Goal: Task Accomplishment & Management: Manage account settings

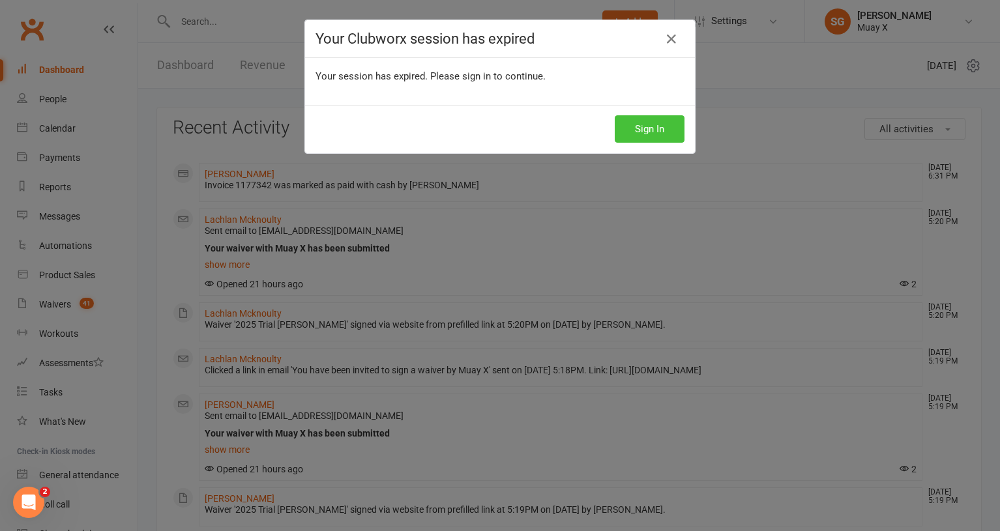
click at [664, 136] on button "Sign In" at bounding box center [650, 128] width 70 height 27
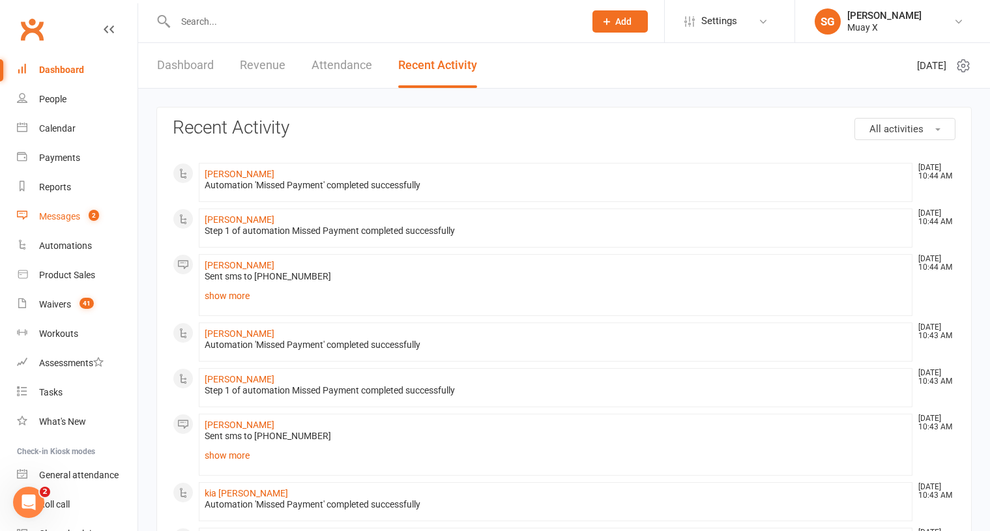
click at [62, 213] on div "Messages" at bounding box center [59, 216] width 41 height 10
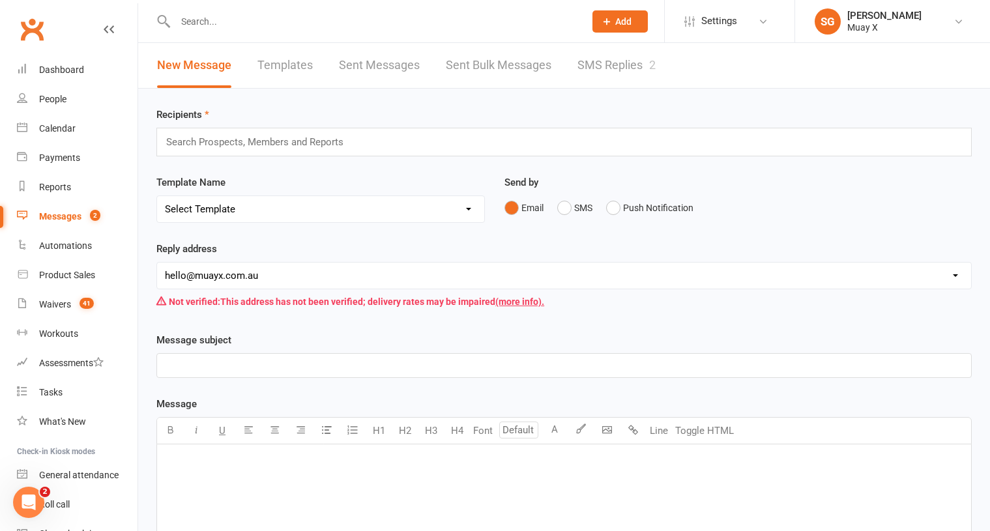
click at [619, 55] on link "SMS Replies 2" at bounding box center [617, 65] width 78 height 45
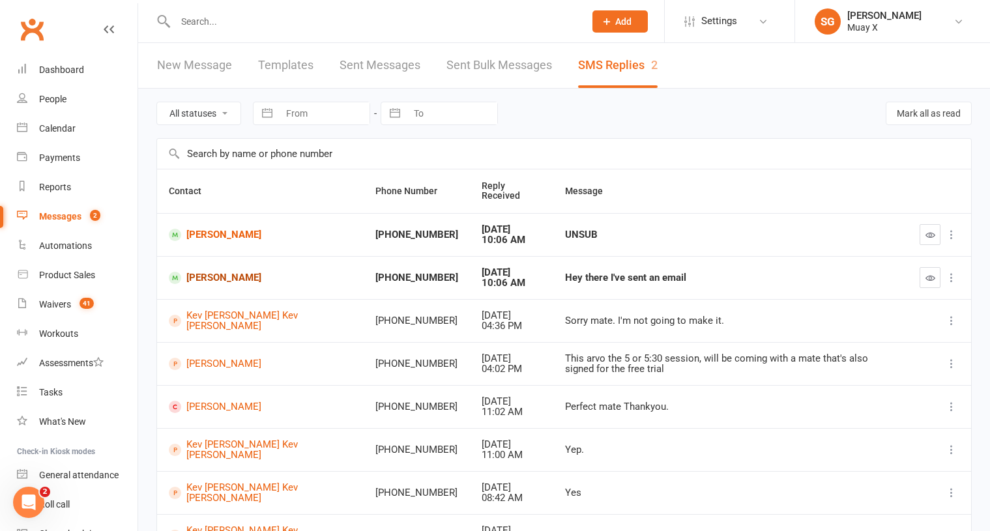
click at [215, 272] on link "Anthony Harper" at bounding box center [260, 278] width 183 height 12
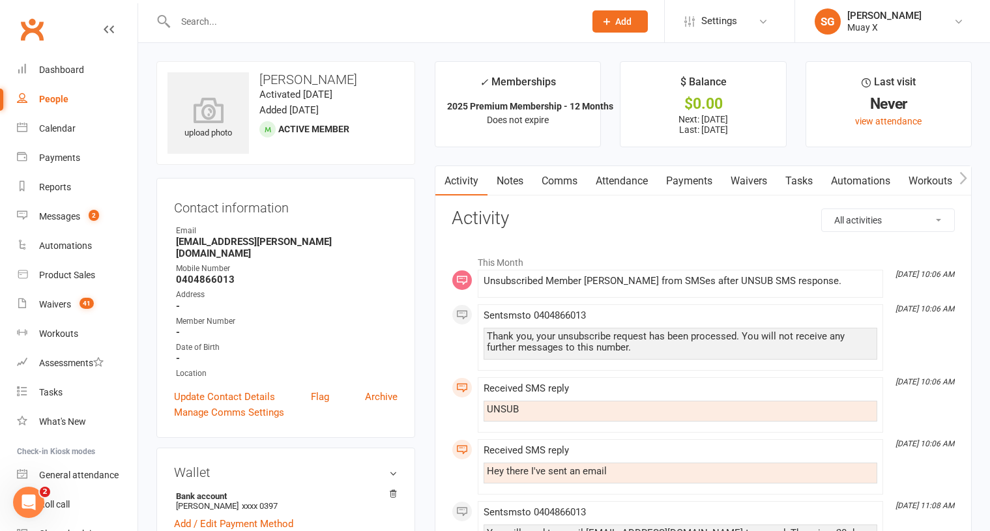
click at [692, 181] on link "Payments" at bounding box center [689, 181] width 65 height 30
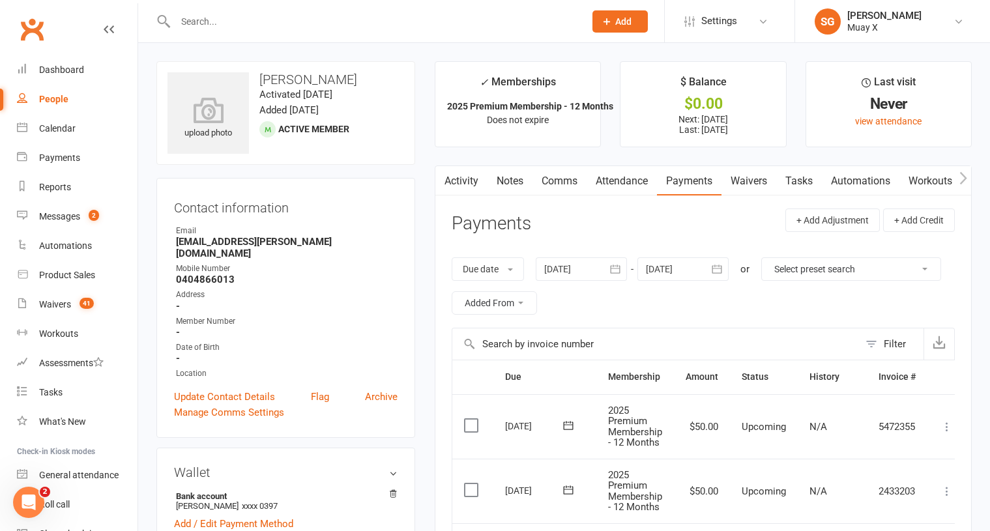
click at [563, 179] on link "Comms" at bounding box center [560, 181] width 54 height 30
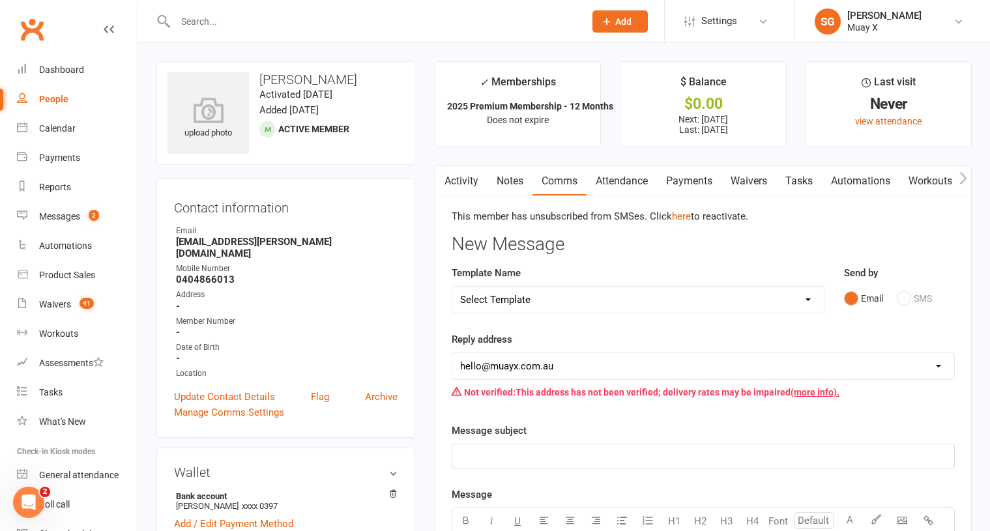
click at [693, 177] on link "Payments" at bounding box center [689, 181] width 65 height 30
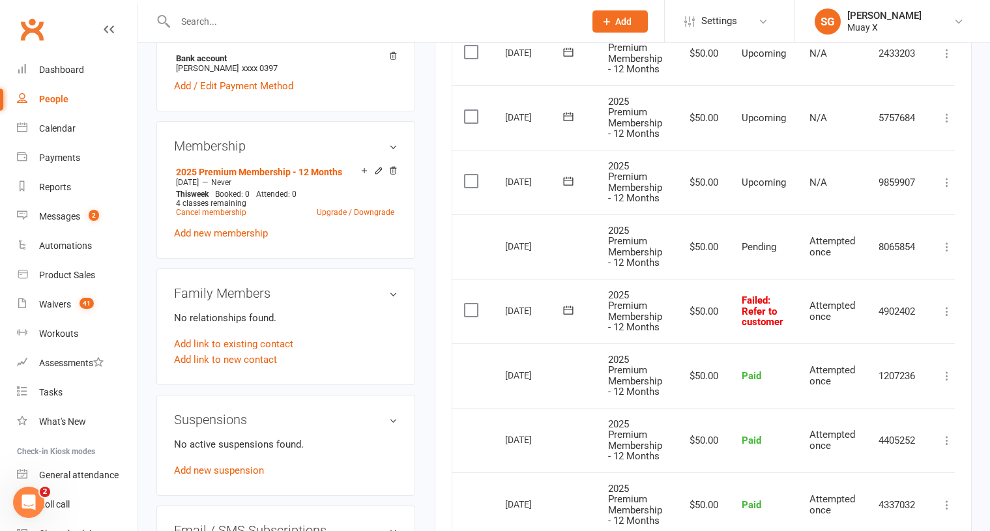
scroll to position [522, 0]
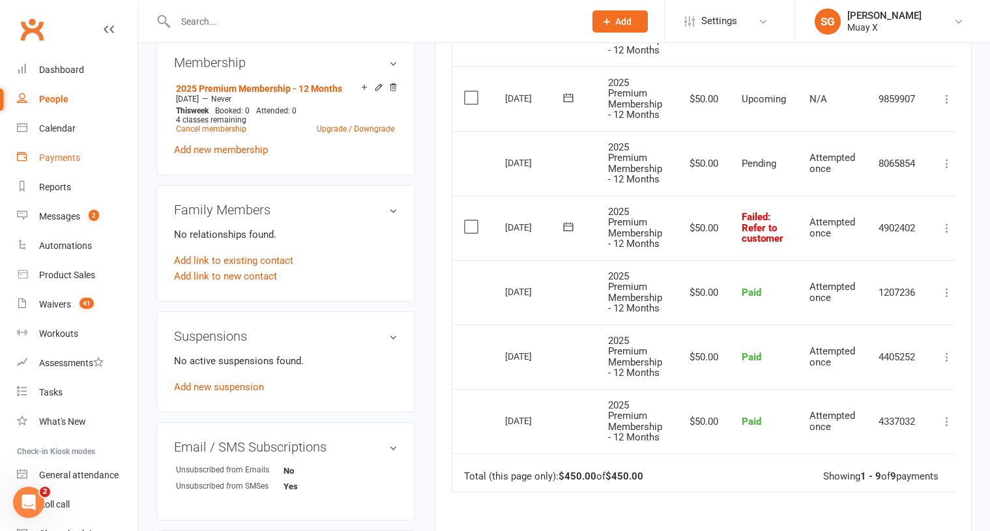
click at [51, 160] on div "Payments" at bounding box center [59, 158] width 41 height 10
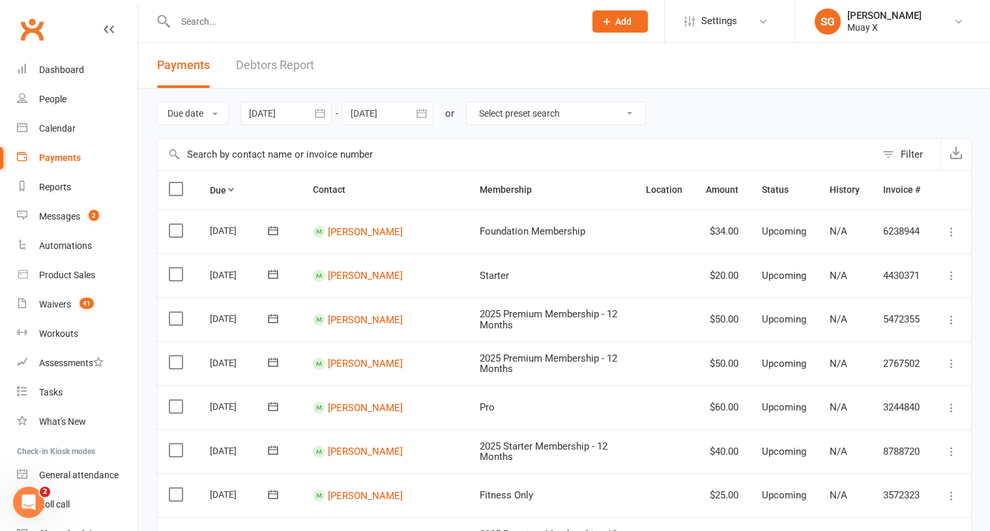
click at [306, 70] on link "Debtors Report" at bounding box center [275, 65] width 78 height 45
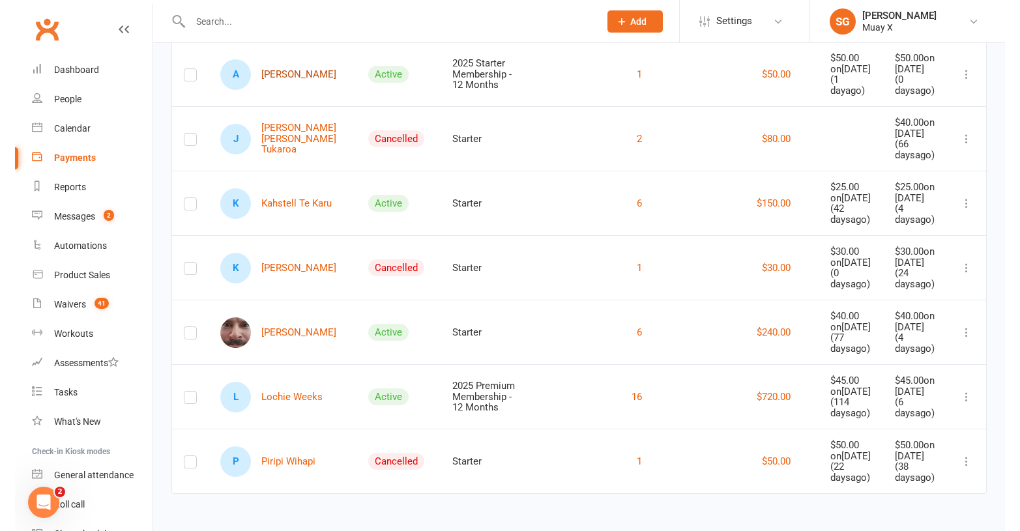
scroll to position [2141, 0]
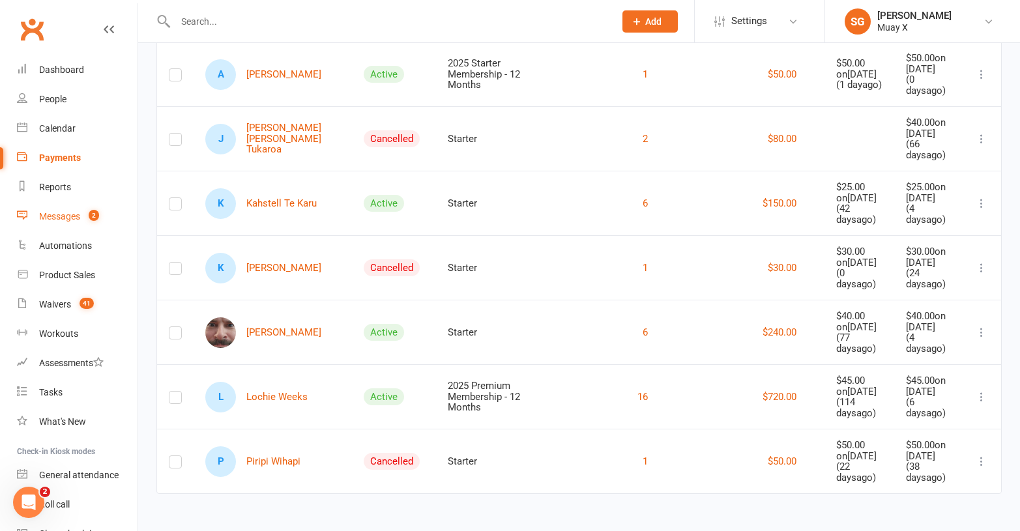
click at [38, 213] on link "Messages 2" at bounding box center [77, 216] width 121 height 29
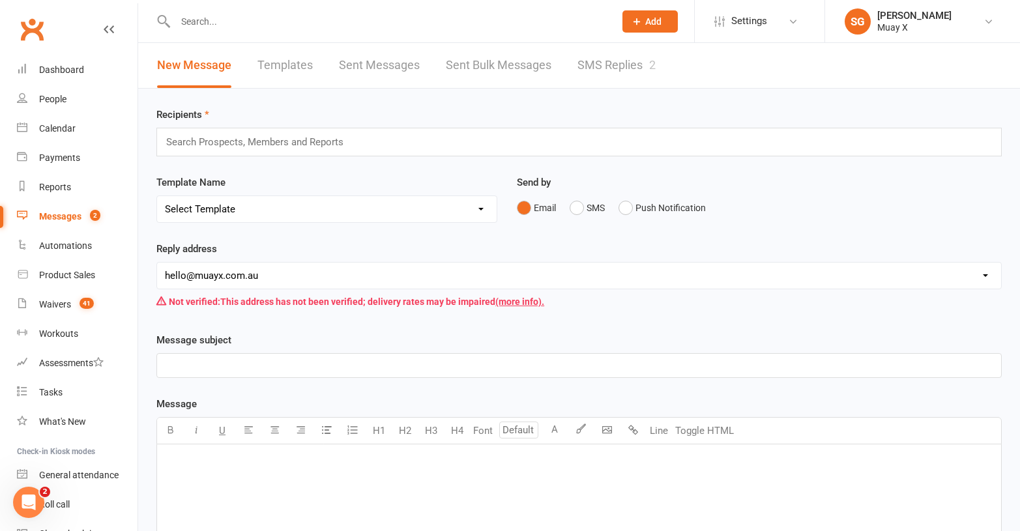
click at [610, 67] on link "SMS Replies 2" at bounding box center [617, 65] width 78 height 45
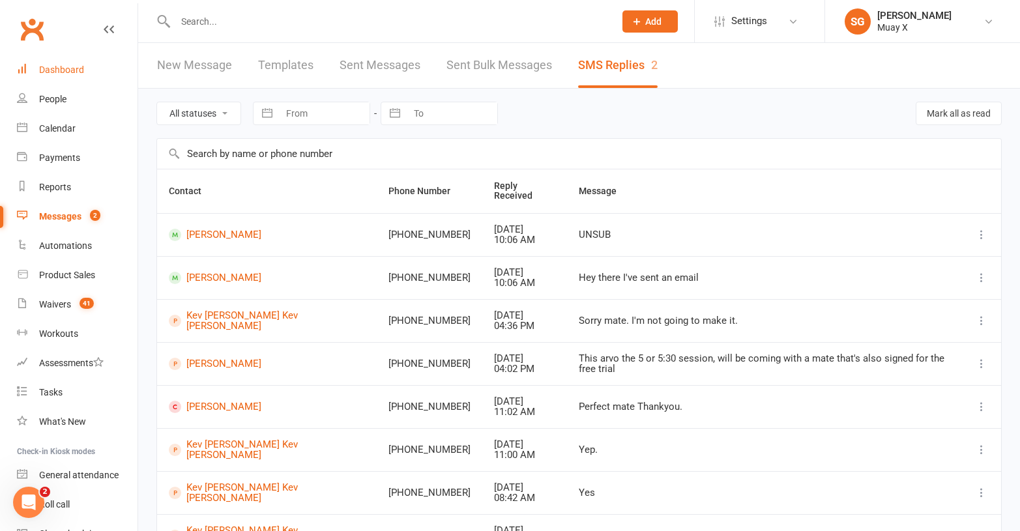
click at [42, 66] on div "Dashboard" at bounding box center [61, 70] width 45 height 10
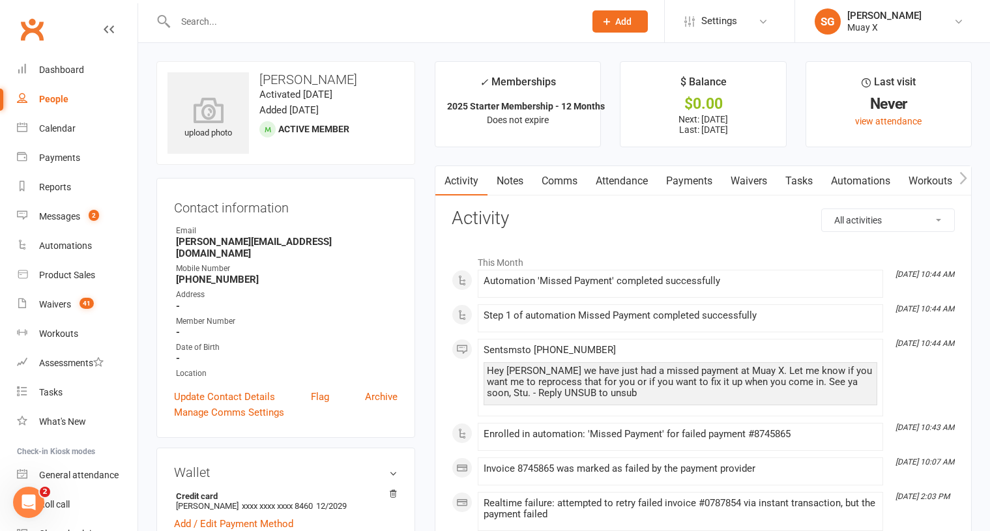
click at [682, 181] on link "Payments" at bounding box center [689, 181] width 65 height 30
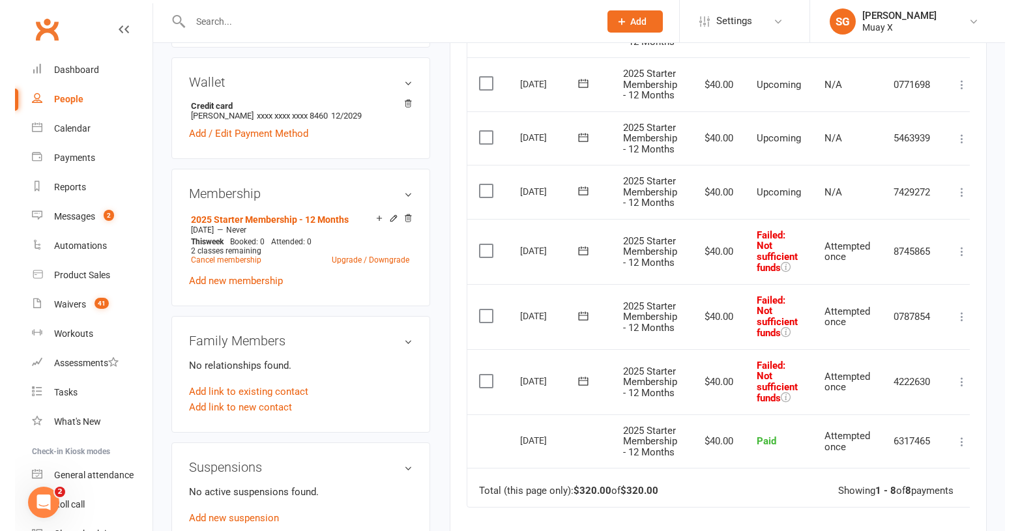
scroll to position [391, 0]
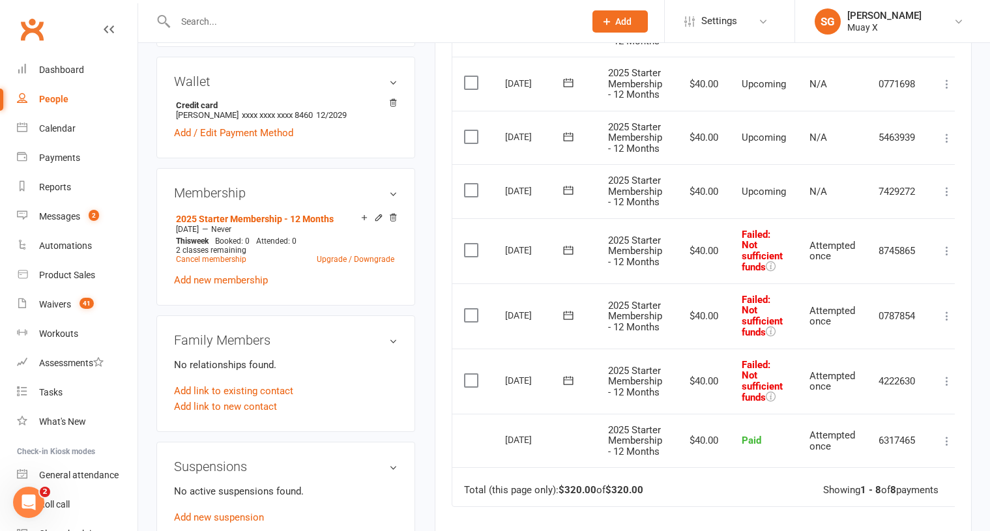
click at [947, 252] on icon at bounding box center [947, 251] width 13 height 13
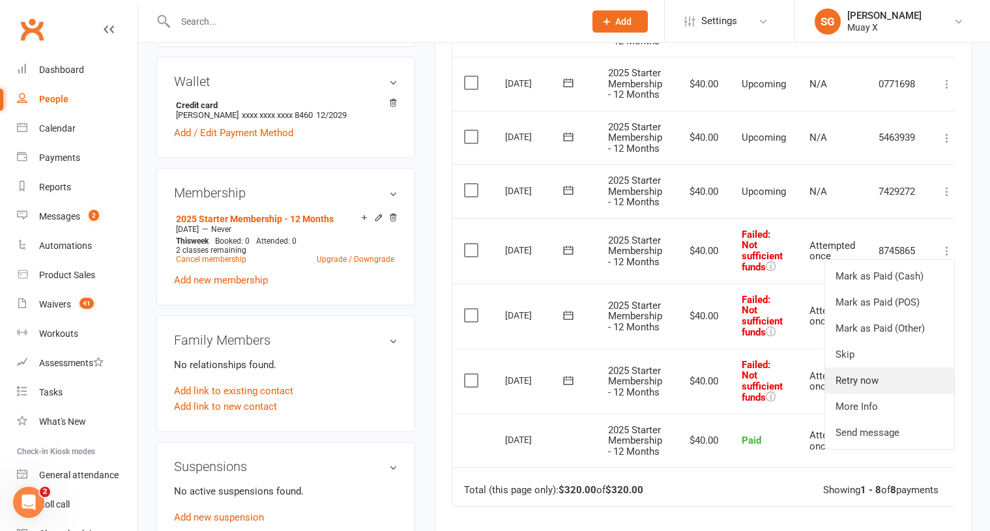
click at [872, 374] on link "Retry now" at bounding box center [889, 381] width 129 height 26
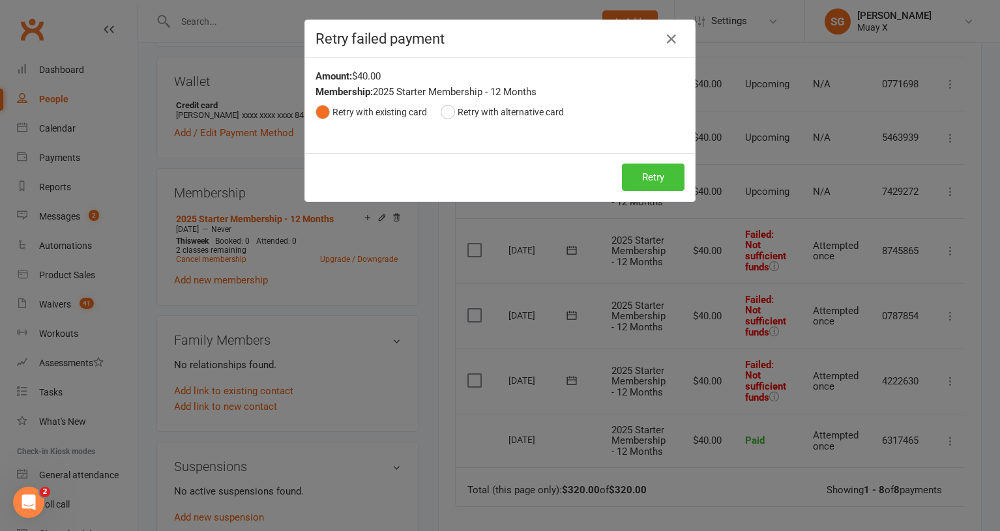
click at [643, 181] on button "Retry" at bounding box center [653, 177] width 63 height 27
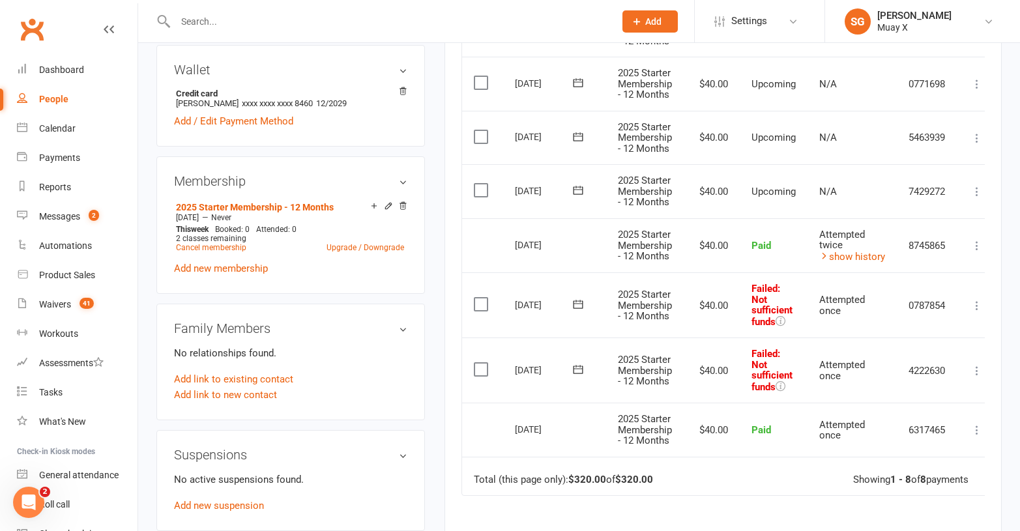
click at [981, 304] on icon at bounding box center [977, 305] width 13 height 13
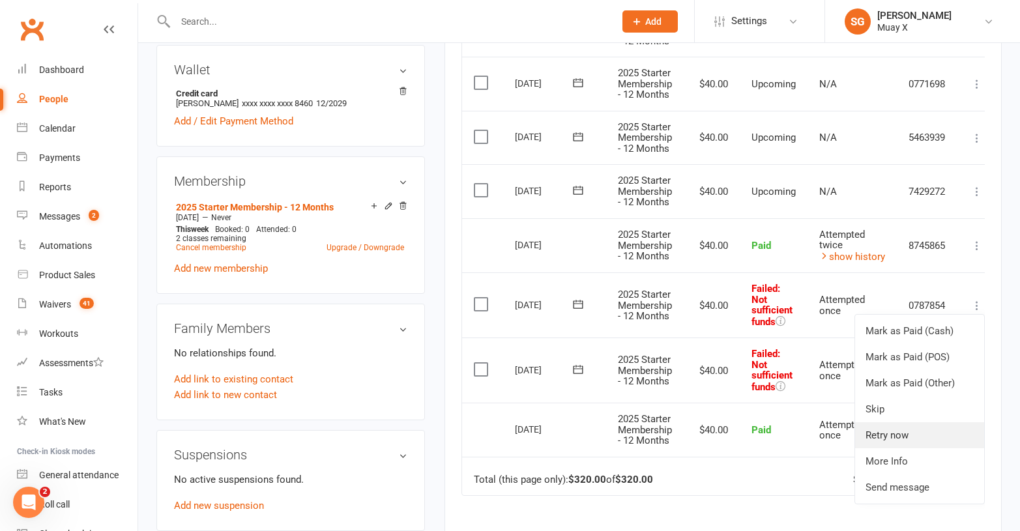
click at [904, 432] on link "Retry now" at bounding box center [919, 436] width 129 height 26
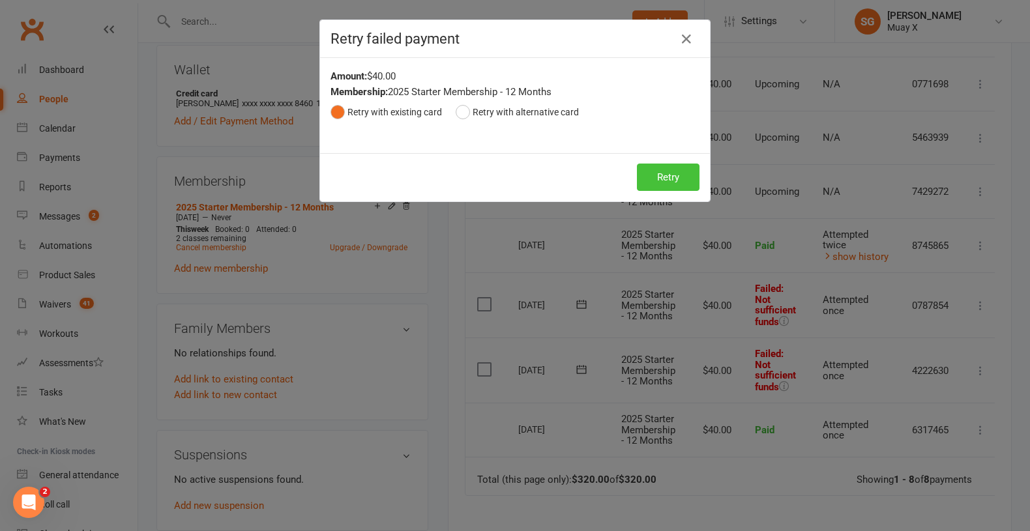
click at [676, 182] on button "Retry" at bounding box center [668, 177] width 63 height 27
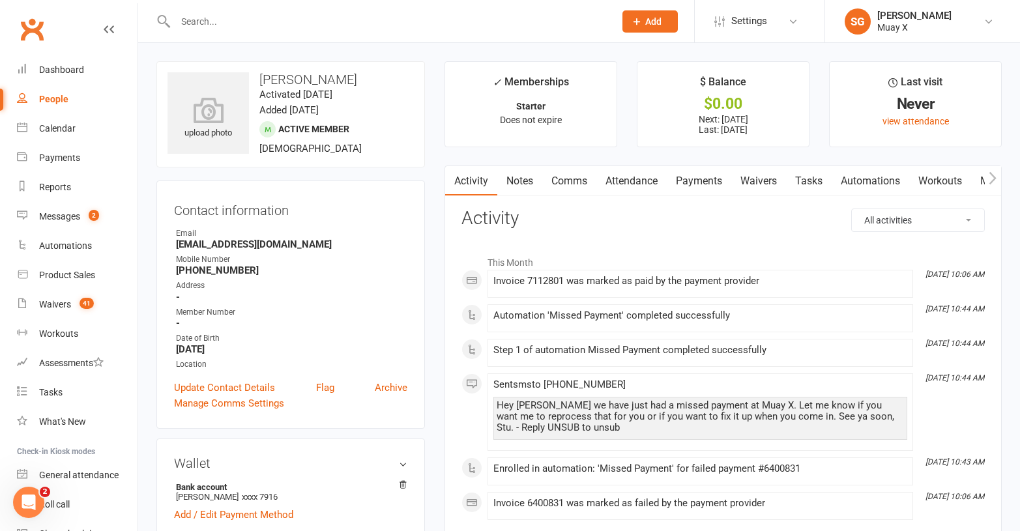
click at [709, 177] on link "Payments" at bounding box center [699, 181] width 65 height 30
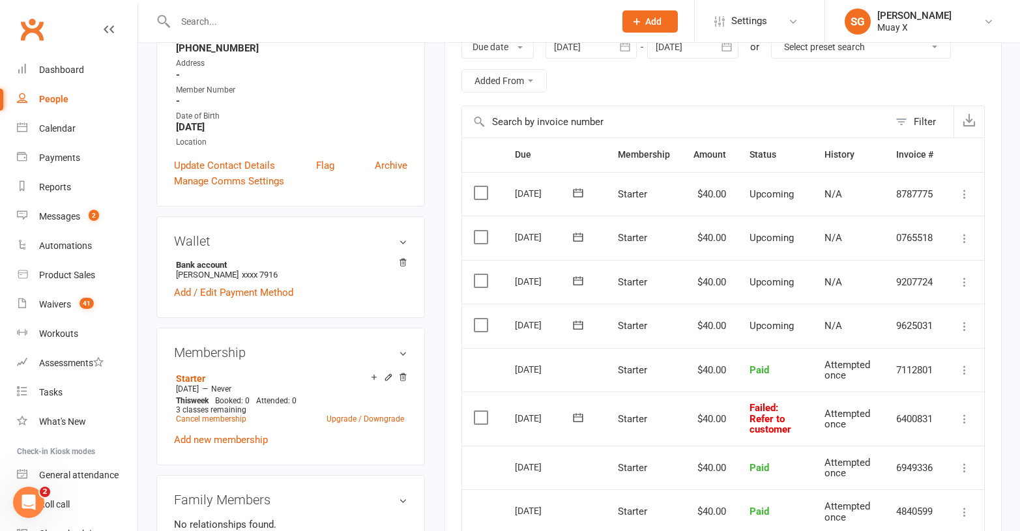
scroll to position [326, 0]
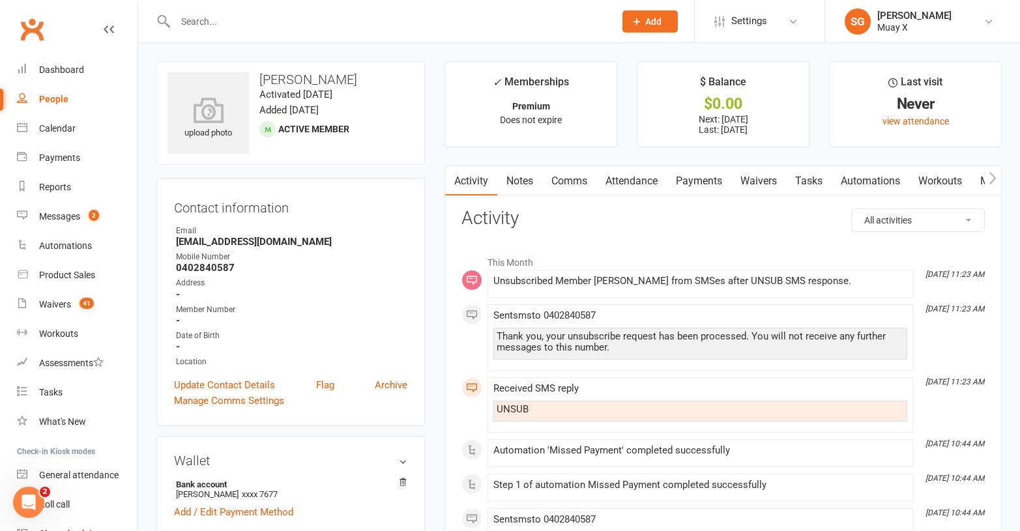
click at [707, 182] on link "Payments" at bounding box center [699, 181] width 65 height 30
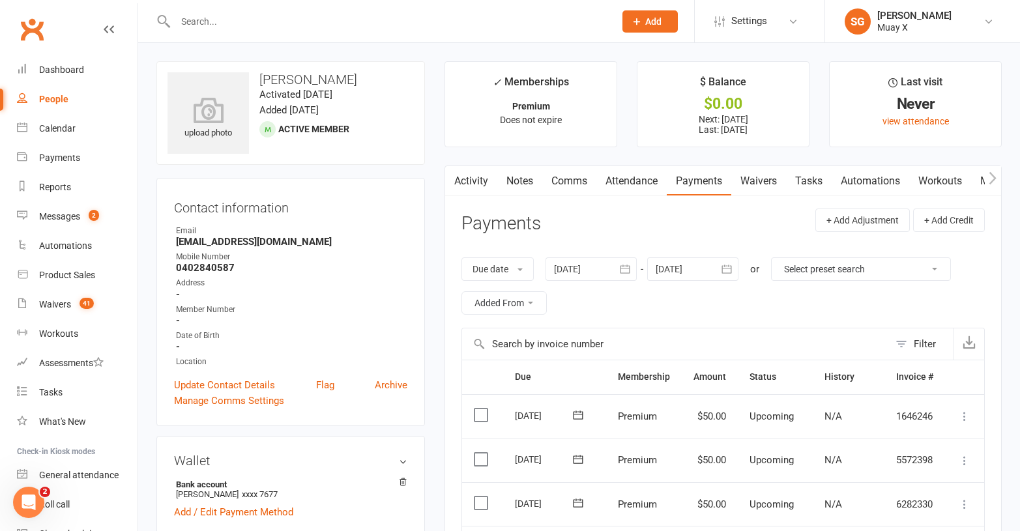
click at [482, 177] on link "Activity" at bounding box center [471, 181] width 52 height 30
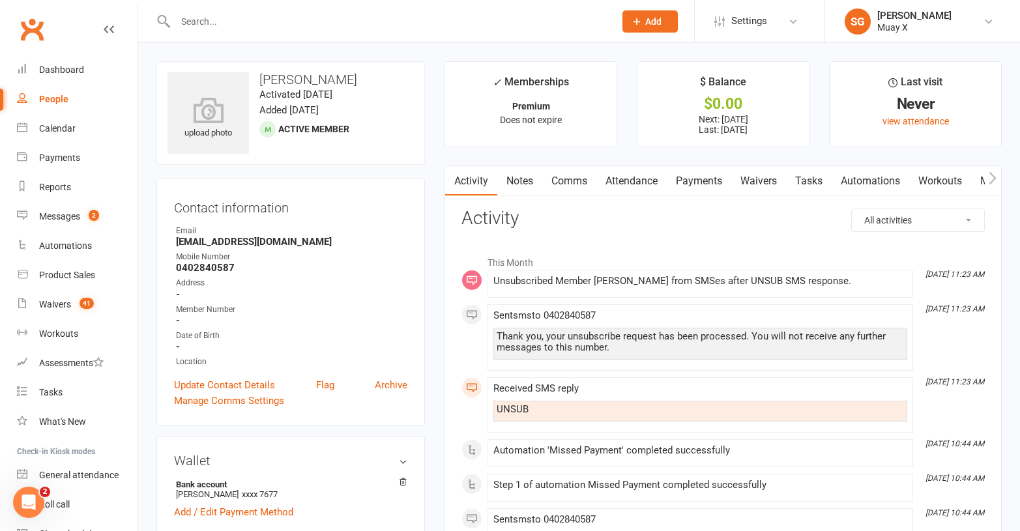
click at [695, 177] on link "Payments" at bounding box center [699, 181] width 65 height 30
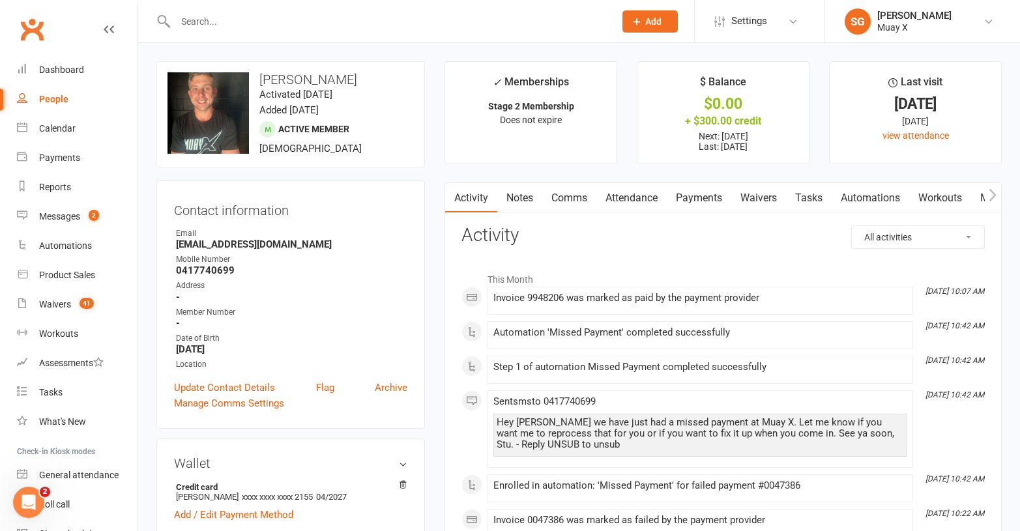
click at [704, 198] on link "Payments" at bounding box center [699, 198] width 65 height 30
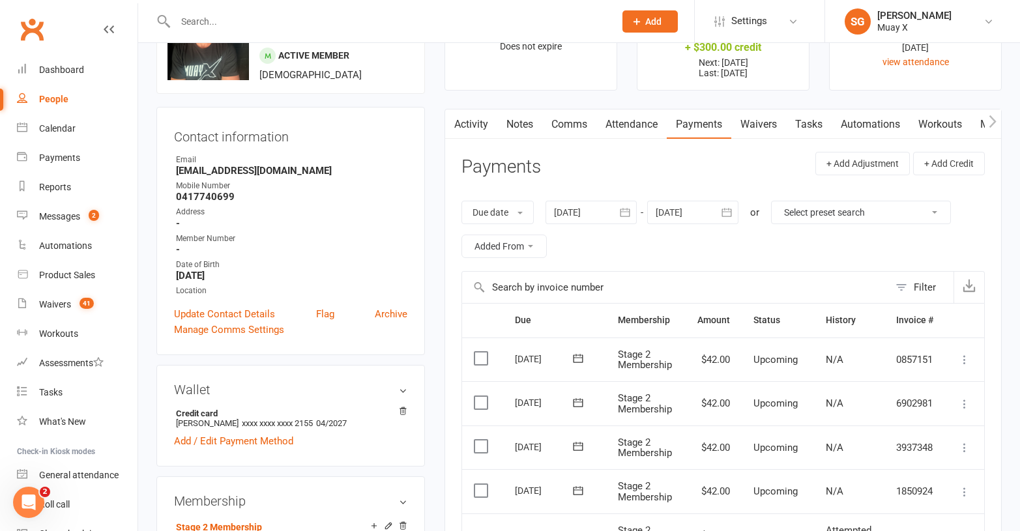
scroll to position [326, 0]
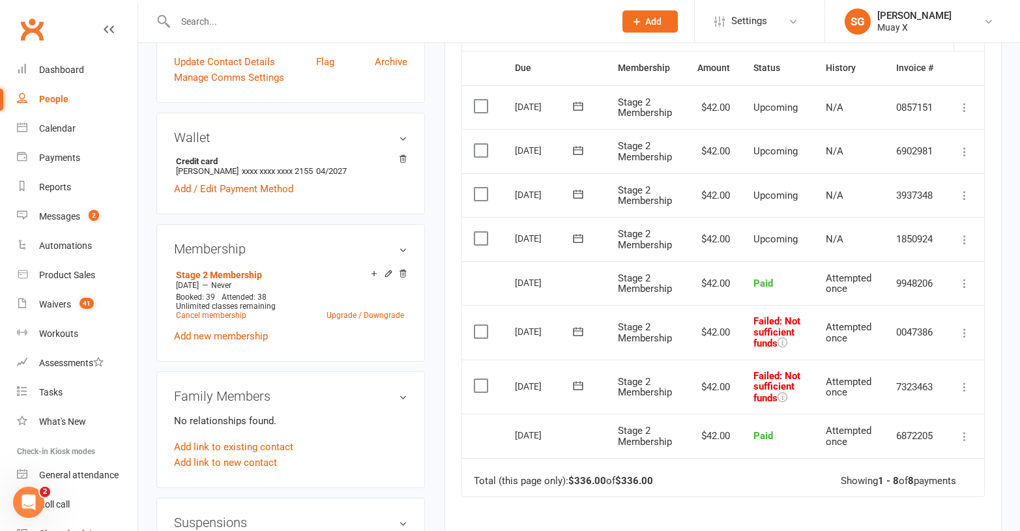
click at [964, 331] on icon at bounding box center [964, 333] width 13 height 13
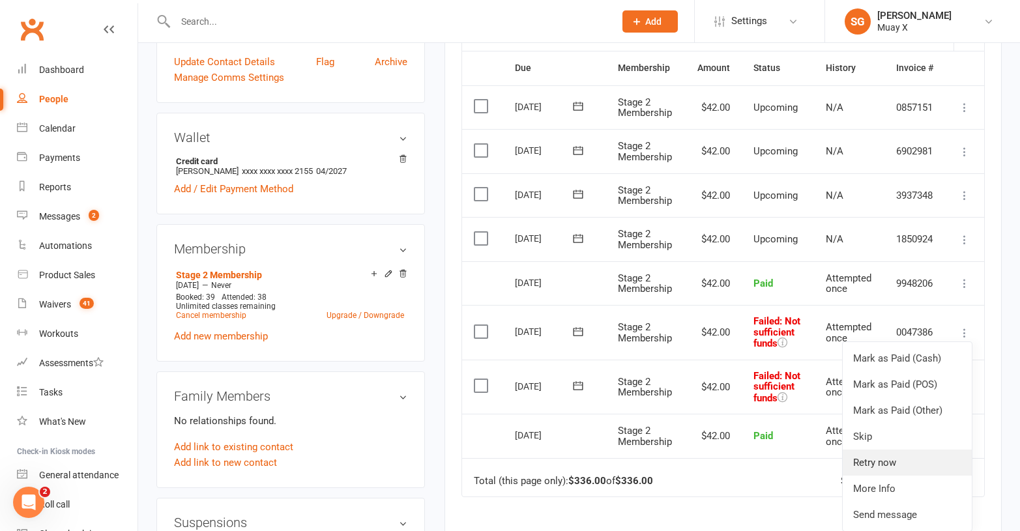
click at [917, 456] on link "Retry now" at bounding box center [907, 463] width 129 height 26
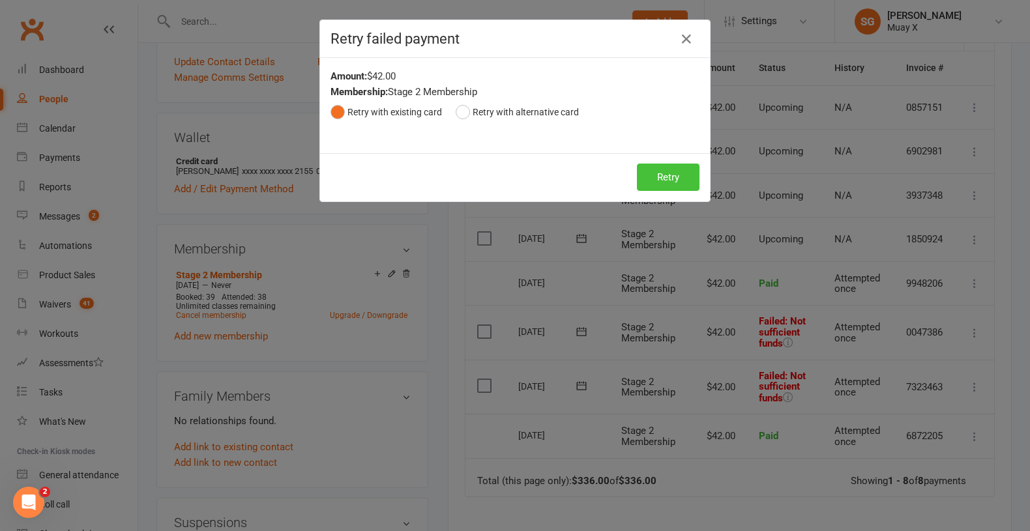
click at [659, 173] on button "Retry" at bounding box center [668, 177] width 63 height 27
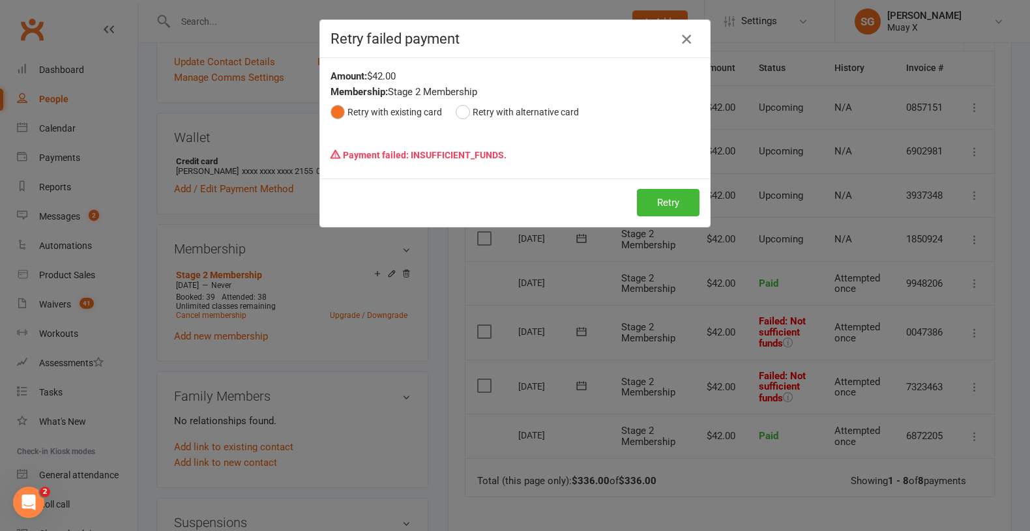
click at [683, 43] on icon "button" at bounding box center [687, 39] width 16 height 16
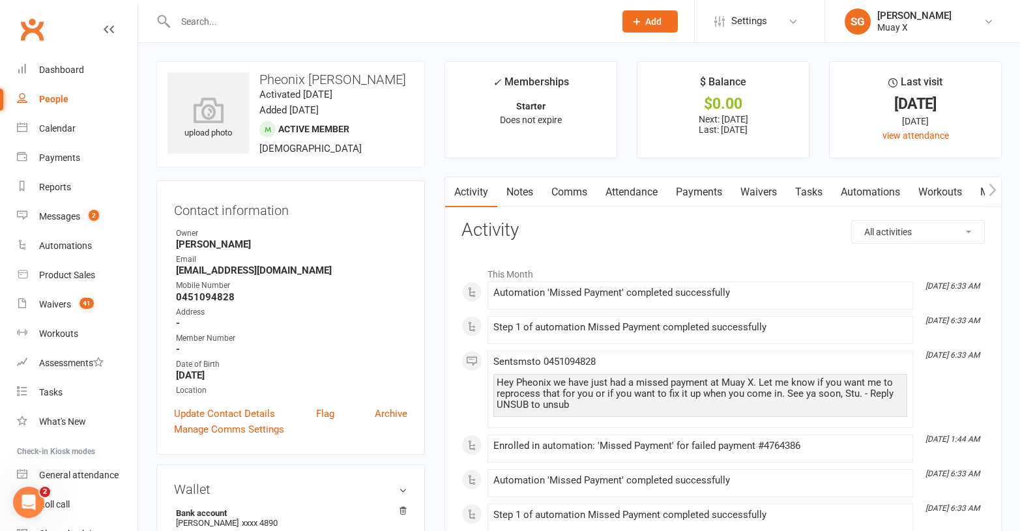
click at [707, 196] on link "Payments" at bounding box center [699, 192] width 65 height 30
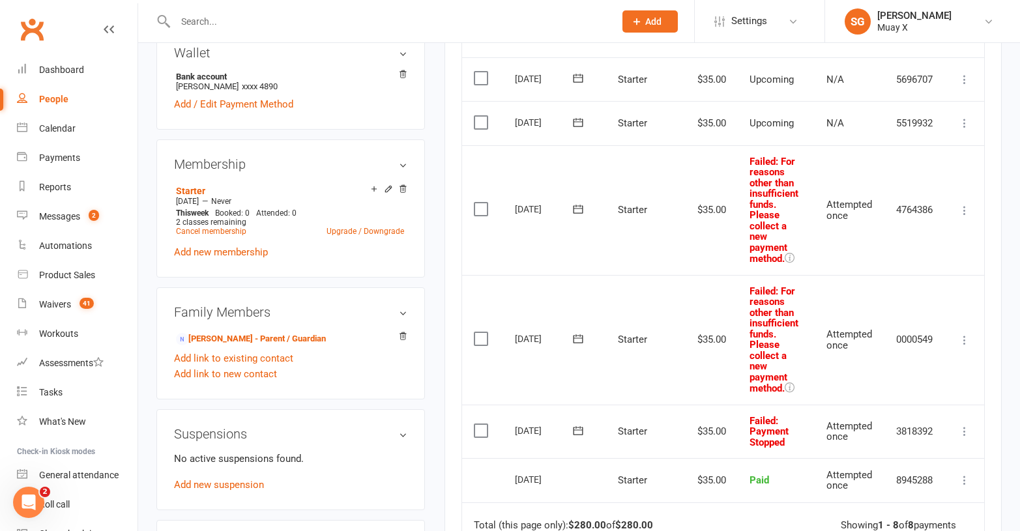
scroll to position [456, 0]
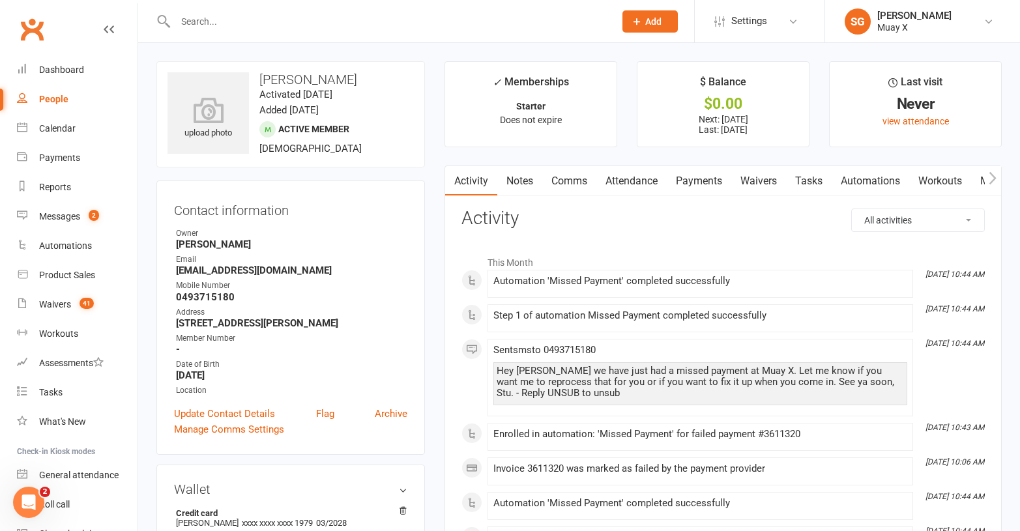
click at [698, 183] on link "Payments" at bounding box center [699, 181] width 65 height 30
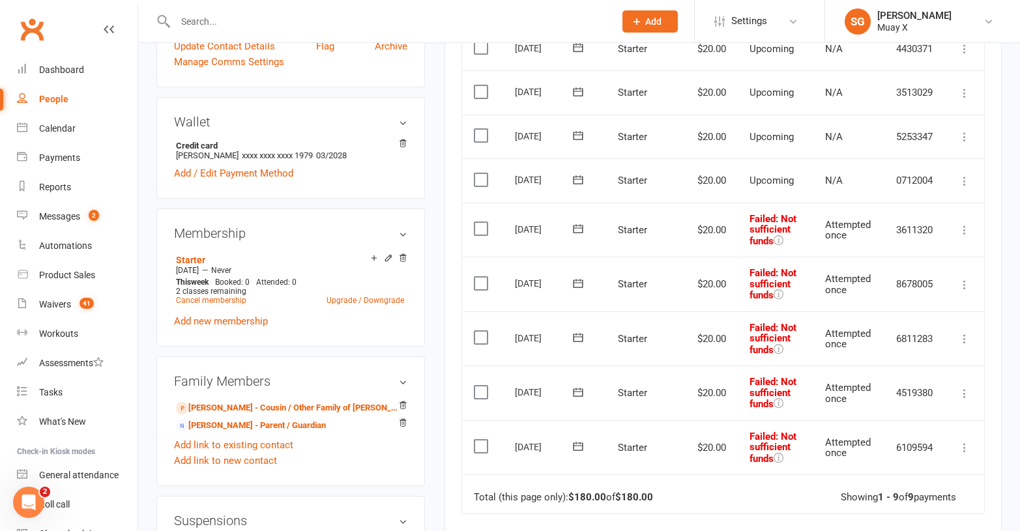
scroll to position [391, 0]
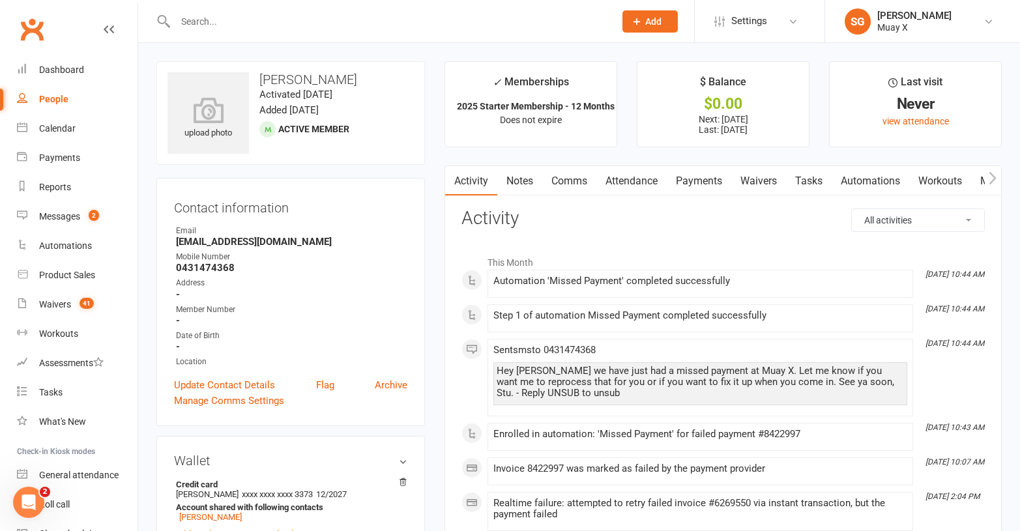
click at [696, 175] on link "Payments" at bounding box center [699, 181] width 65 height 30
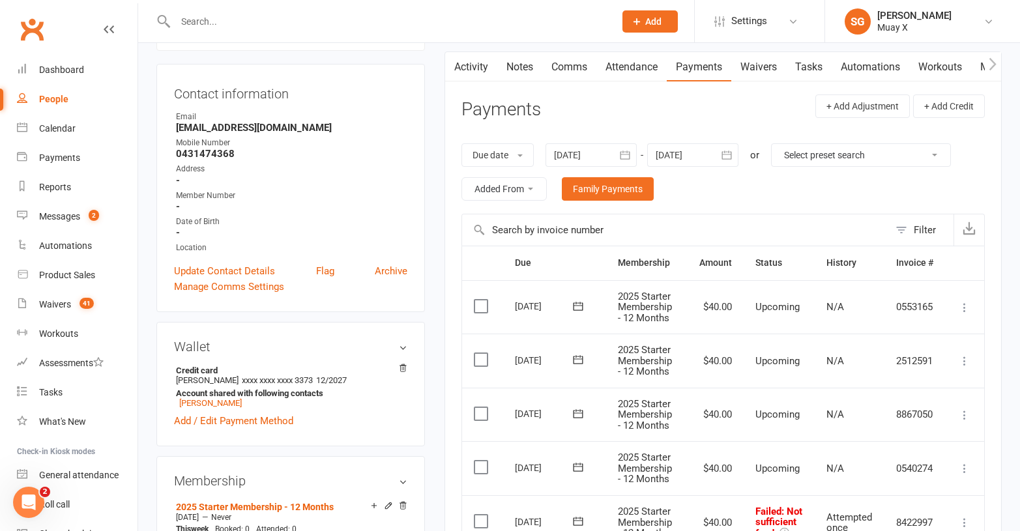
scroll to position [391, 0]
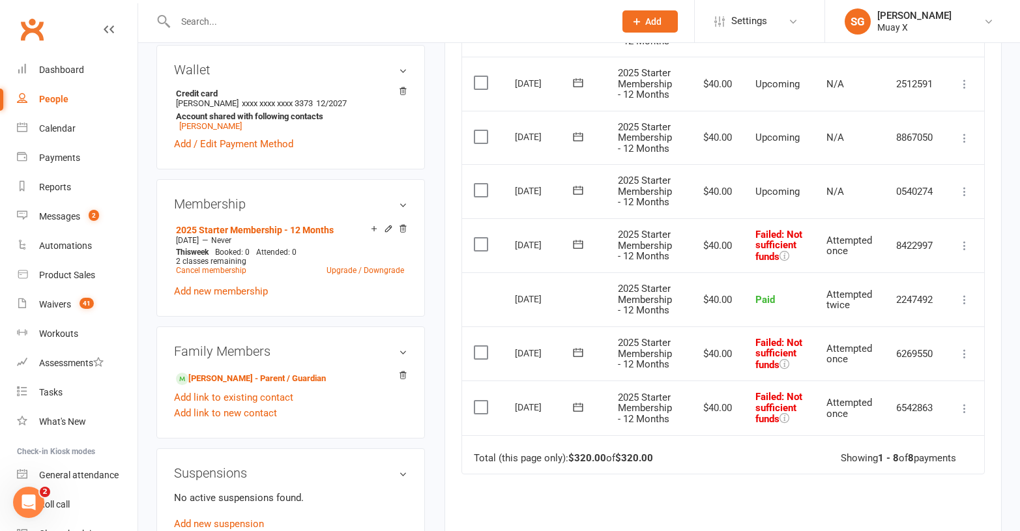
click at [964, 252] on icon at bounding box center [964, 245] width 13 height 13
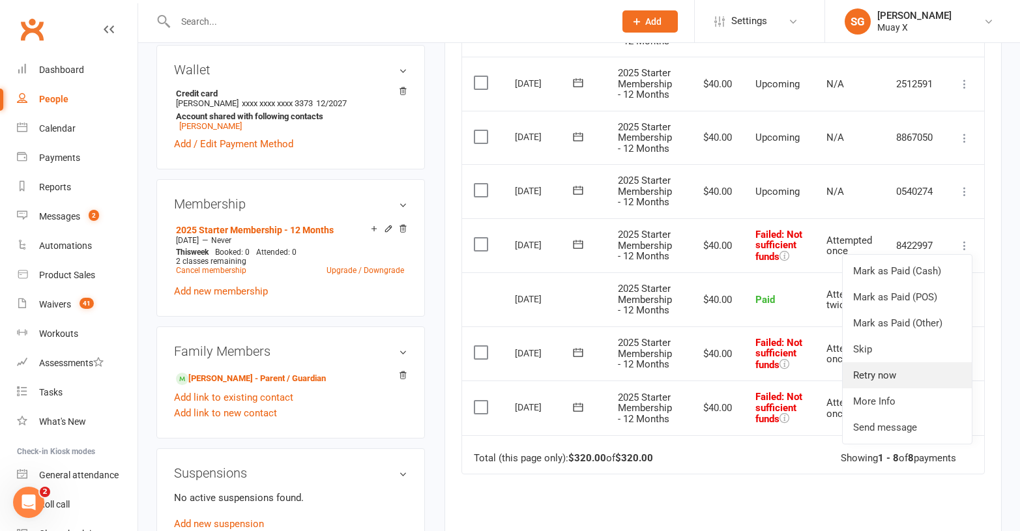
click at [906, 374] on link "Retry now" at bounding box center [907, 376] width 129 height 26
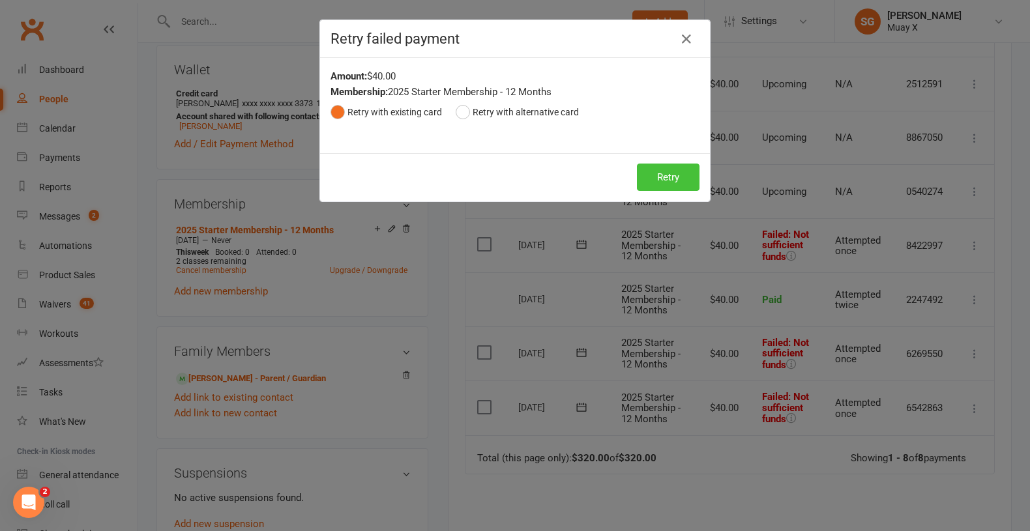
click at [661, 179] on button "Retry" at bounding box center [668, 177] width 63 height 27
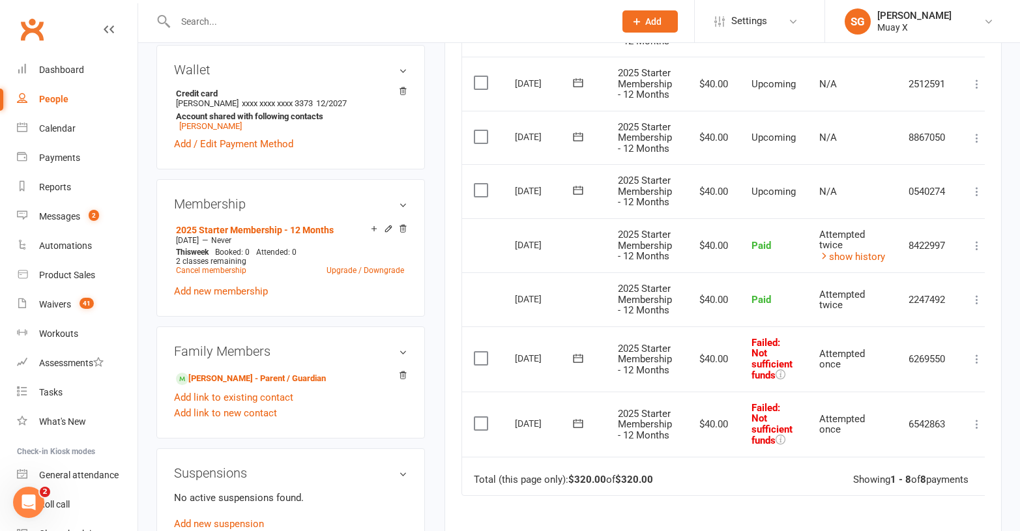
click at [981, 359] on icon at bounding box center [977, 359] width 13 height 13
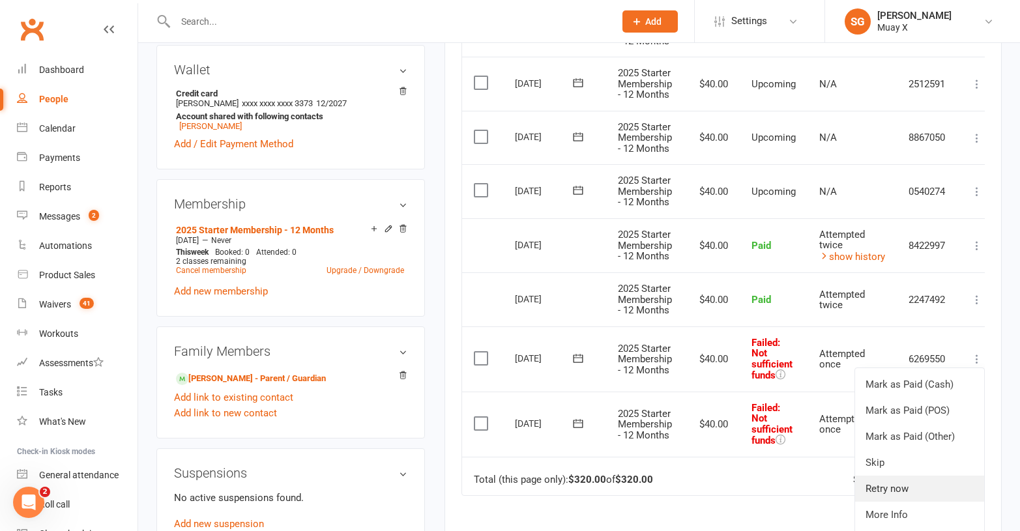
click at [898, 488] on link "Retry now" at bounding box center [919, 489] width 129 height 26
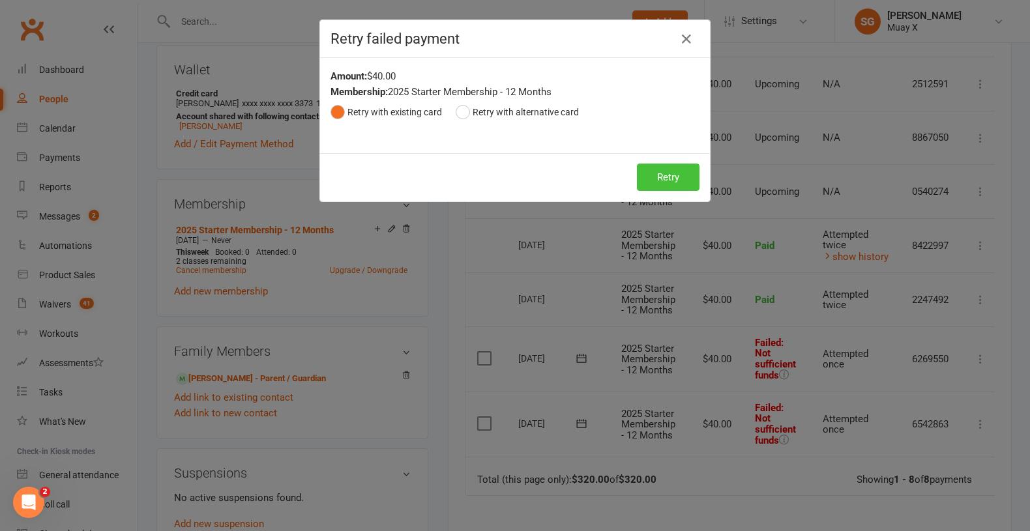
click at [670, 166] on button "Retry" at bounding box center [668, 177] width 63 height 27
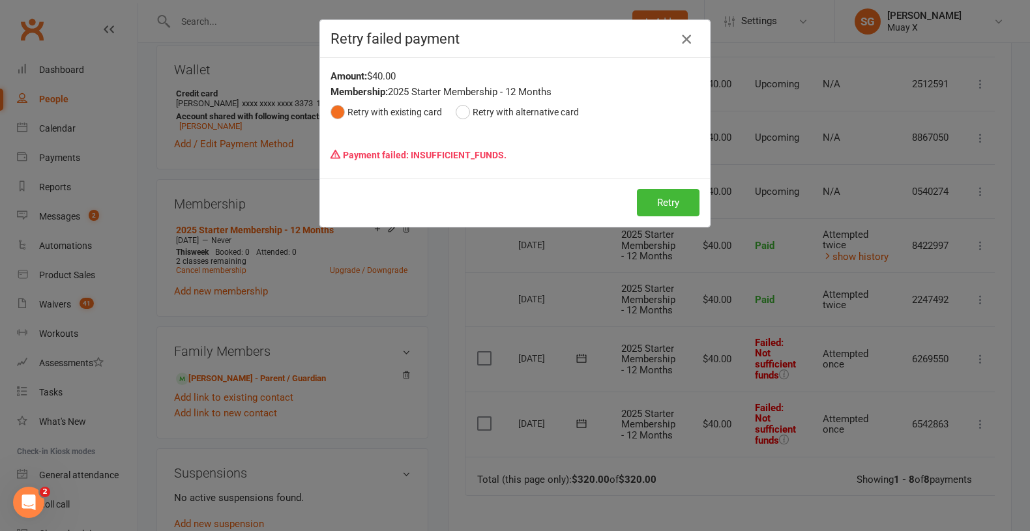
click at [684, 41] on icon "button" at bounding box center [687, 39] width 16 height 16
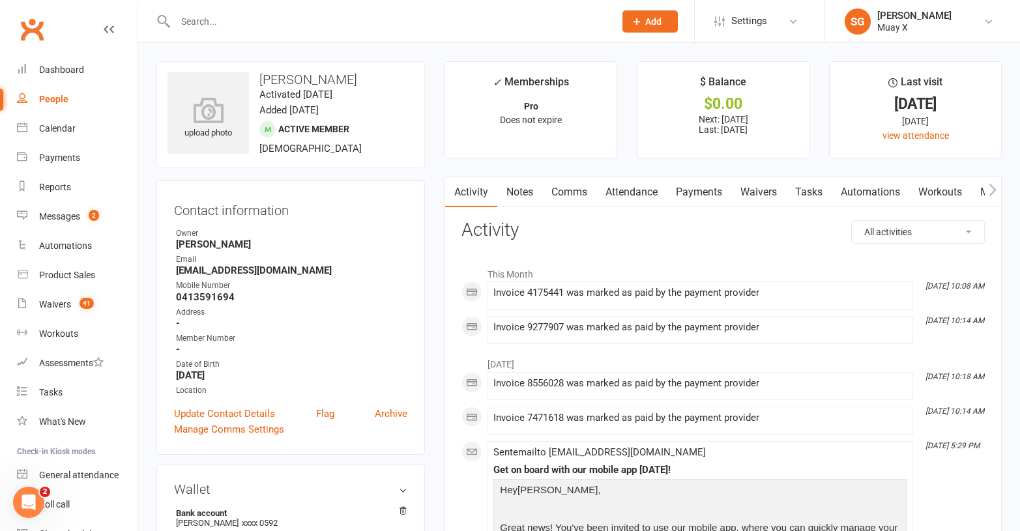
click at [711, 193] on link "Payments" at bounding box center [699, 192] width 65 height 30
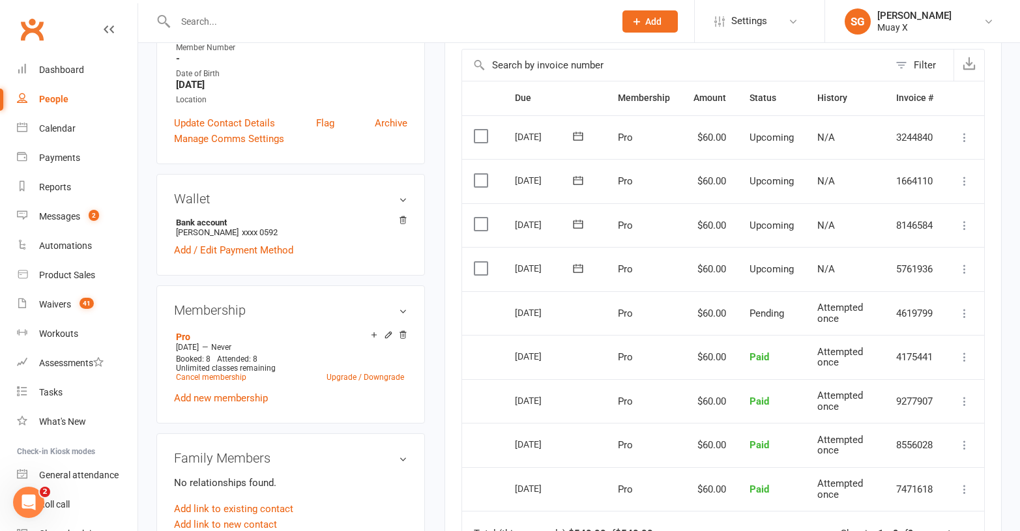
scroll to position [391, 0]
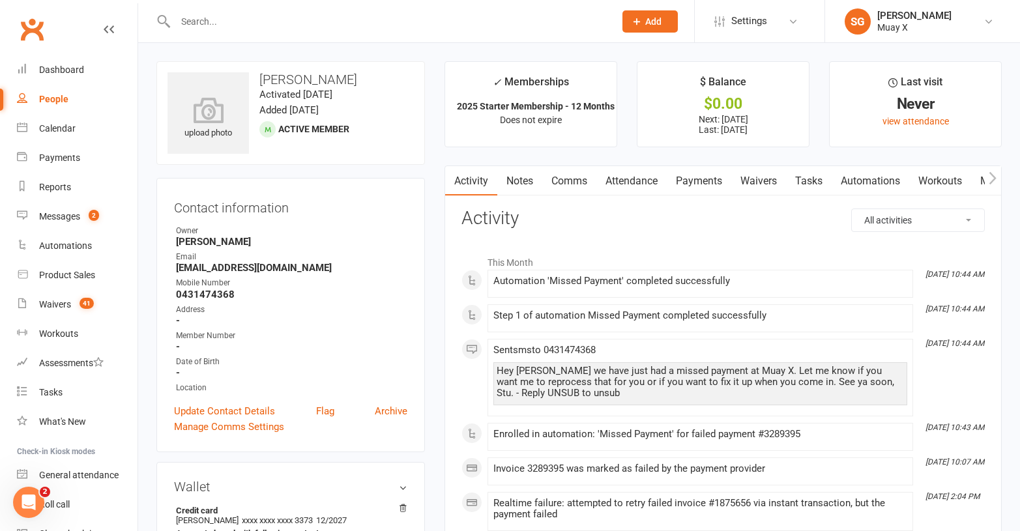
click at [694, 181] on link "Payments" at bounding box center [699, 181] width 65 height 30
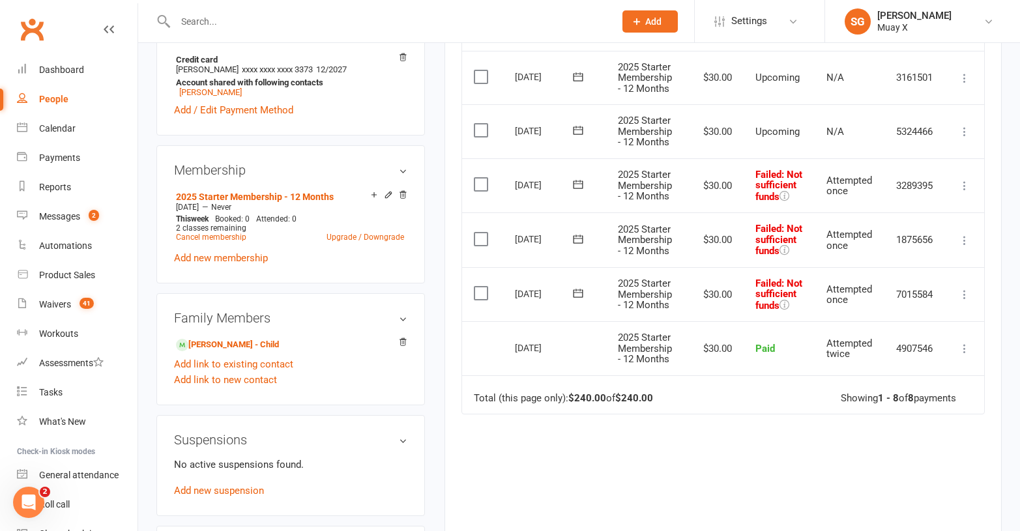
scroll to position [456, 0]
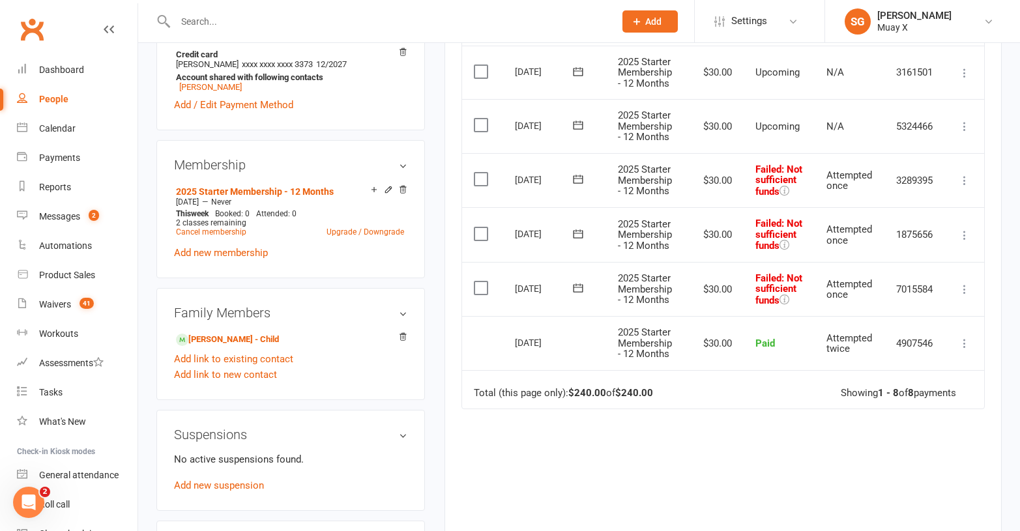
click at [962, 296] on icon at bounding box center [964, 289] width 13 height 13
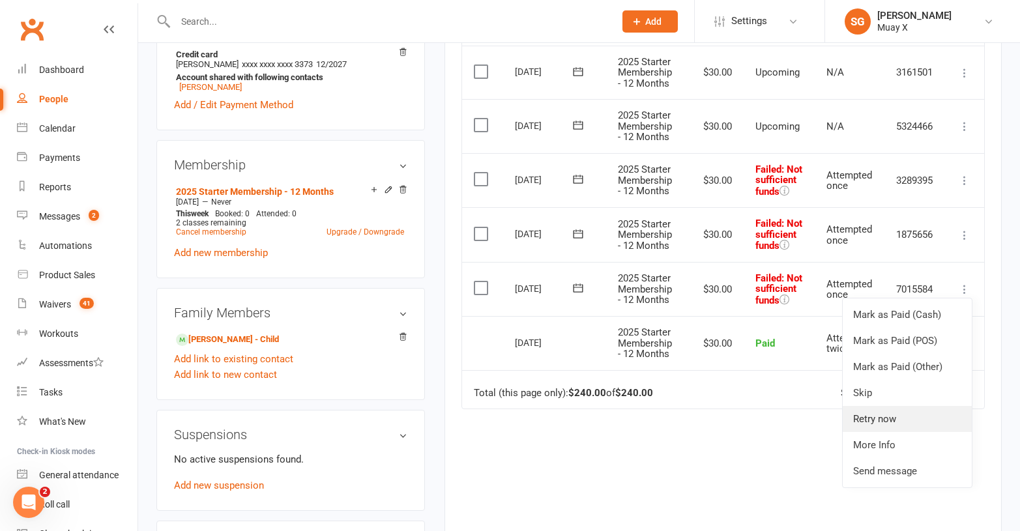
click at [912, 432] on link "Retry now" at bounding box center [907, 419] width 129 height 26
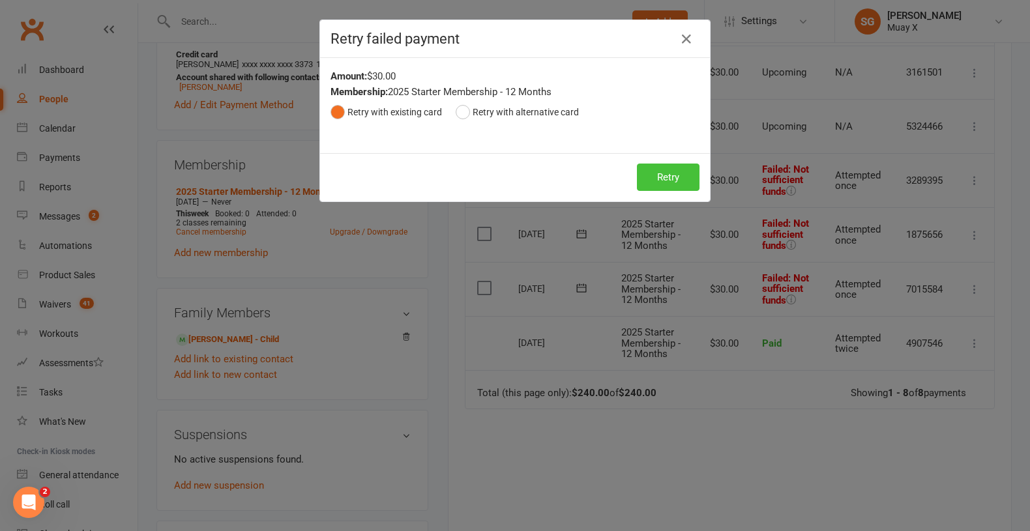
click at [667, 177] on button "Retry" at bounding box center [668, 177] width 63 height 27
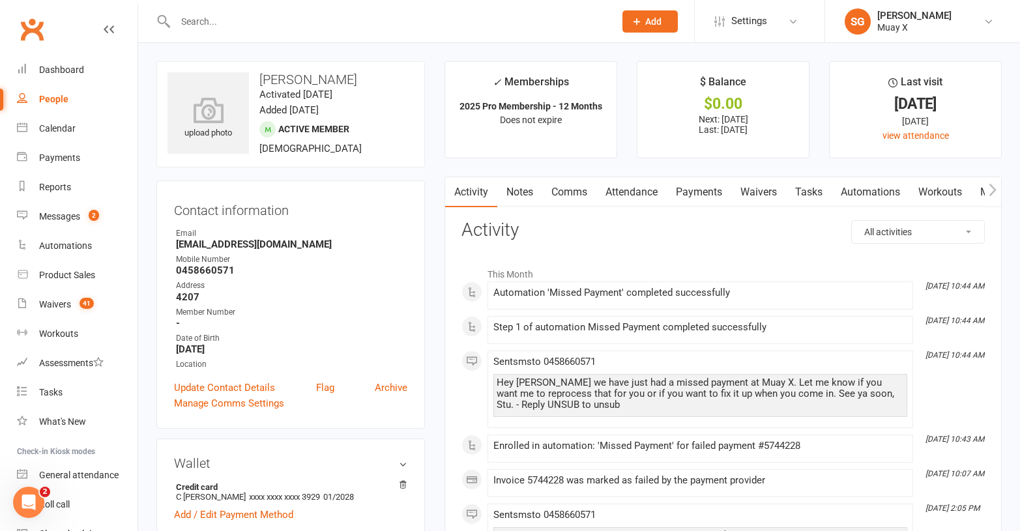
click at [698, 195] on link "Payments" at bounding box center [699, 192] width 65 height 30
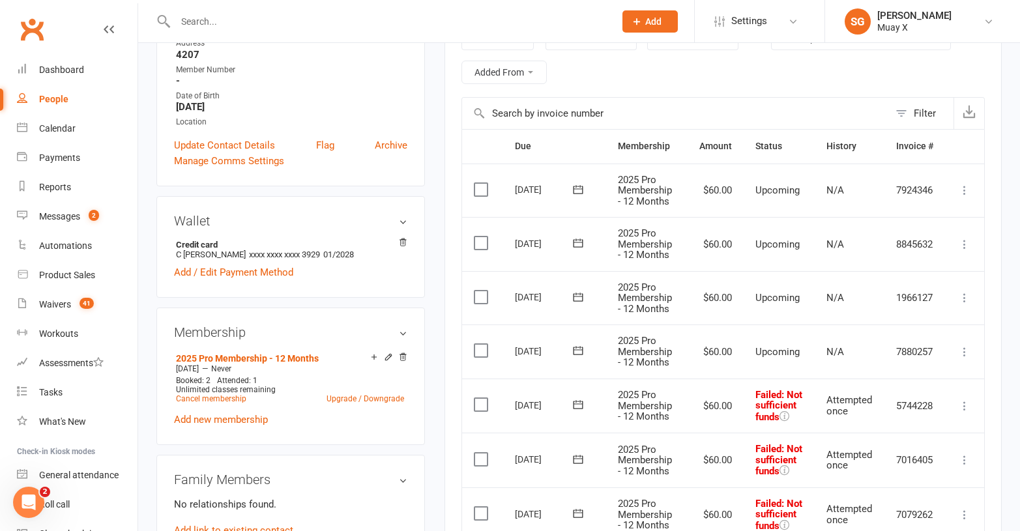
scroll to position [326, 0]
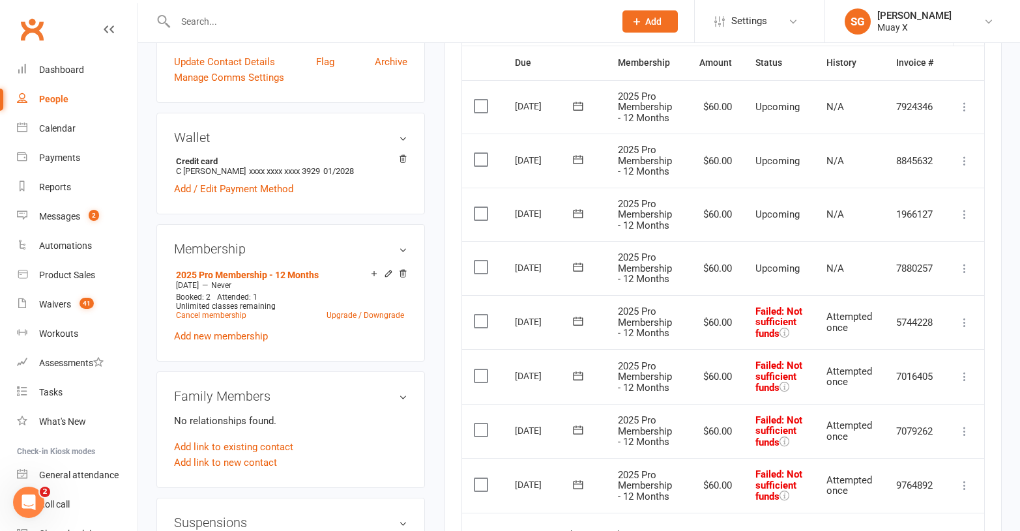
click at [967, 329] on icon at bounding box center [964, 322] width 13 height 13
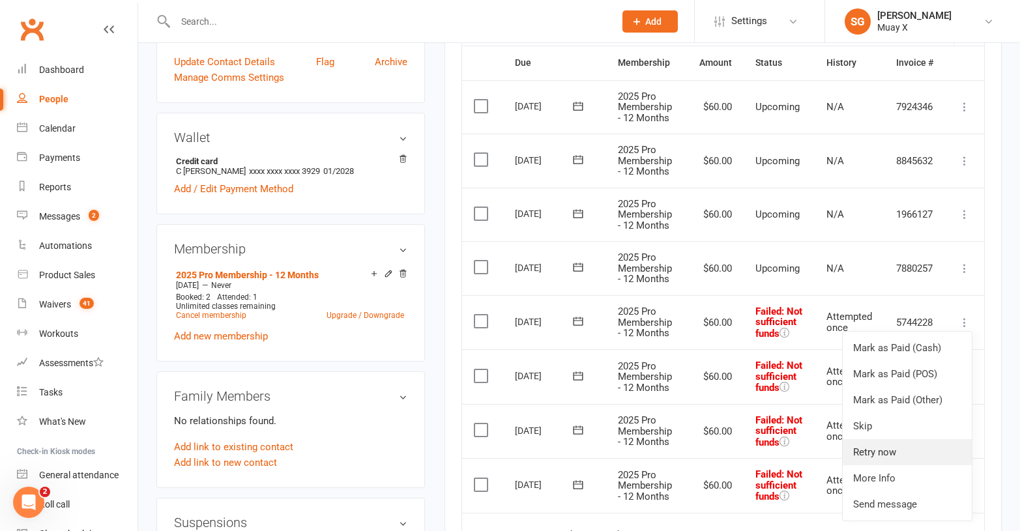
click at [883, 456] on link "Retry now" at bounding box center [907, 452] width 129 height 26
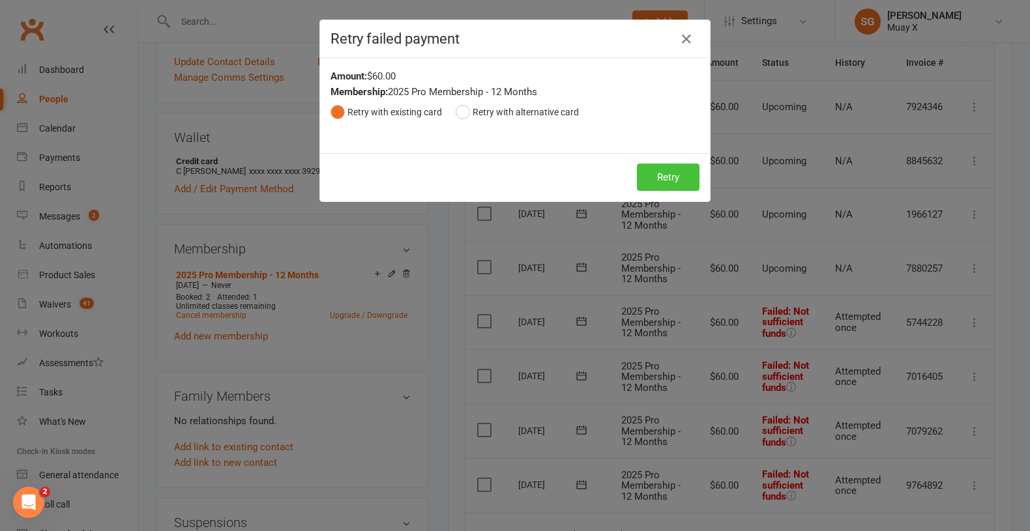
click at [671, 166] on button "Retry" at bounding box center [668, 177] width 63 height 27
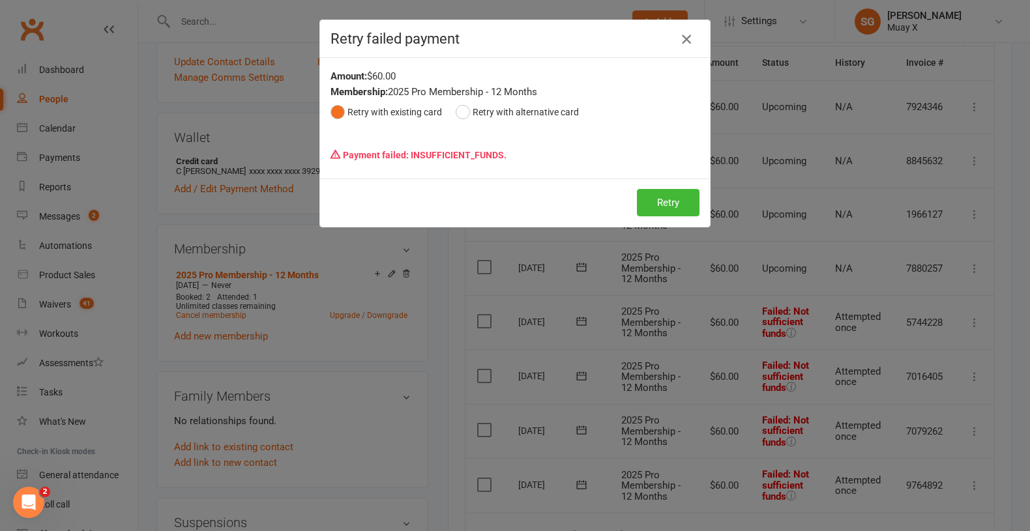
click at [681, 37] on icon "button" at bounding box center [687, 39] width 16 height 16
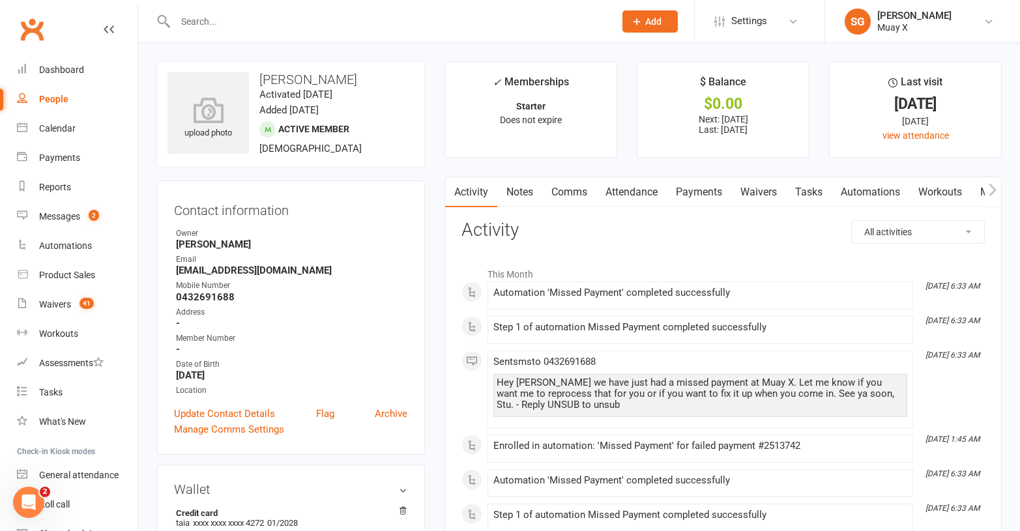
click at [716, 192] on link "Payments" at bounding box center [699, 192] width 65 height 30
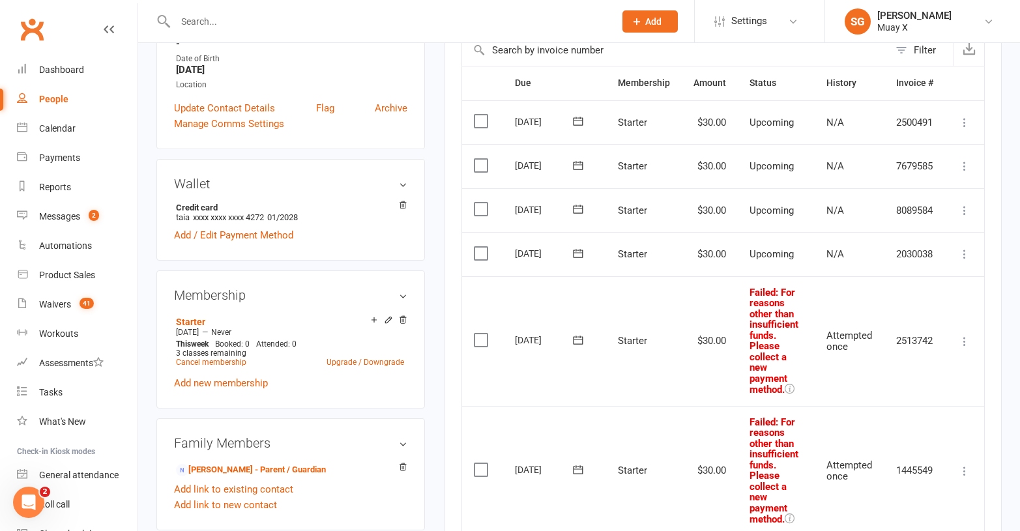
scroll to position [326, 0]
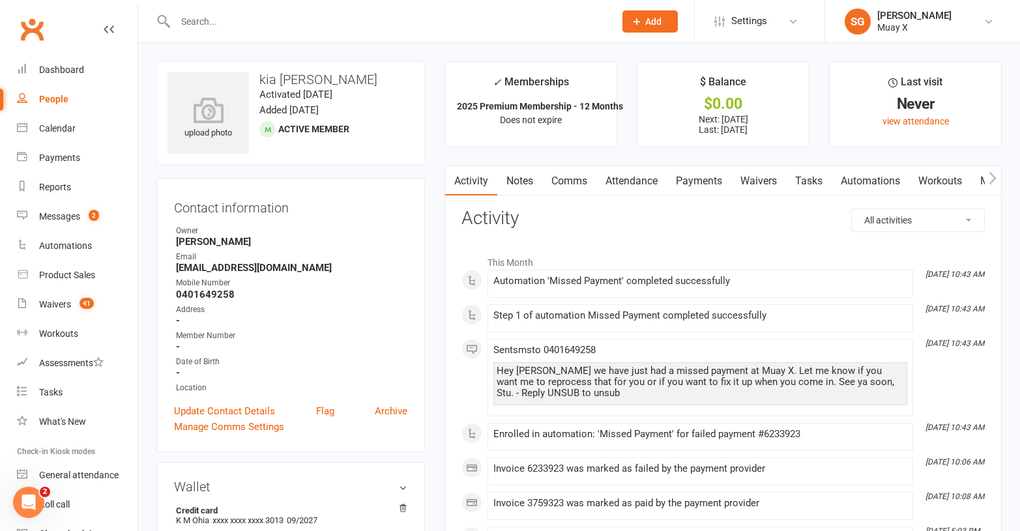
click at [709, 181] on link "Payments" at bounding box center [699, 181] width 65 height 30
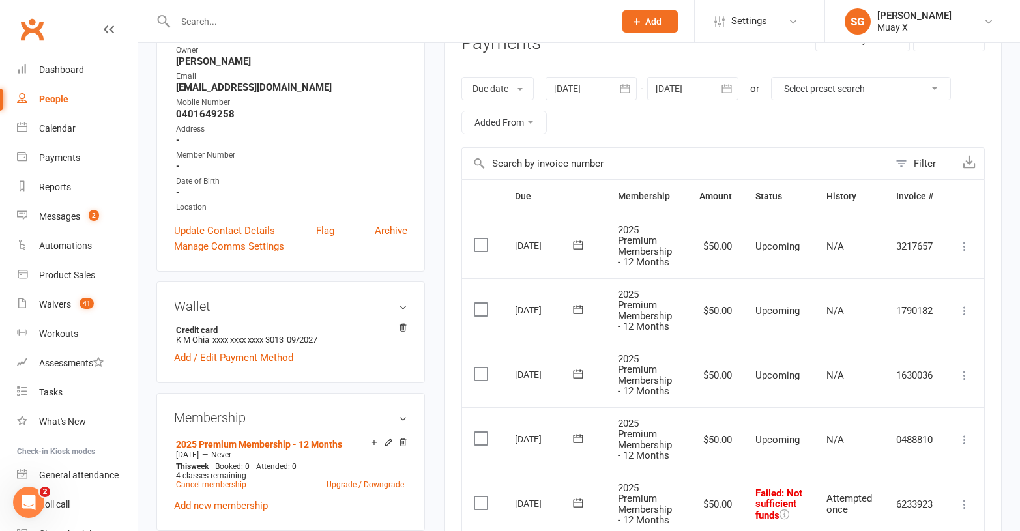
scroll to position [326, 0]
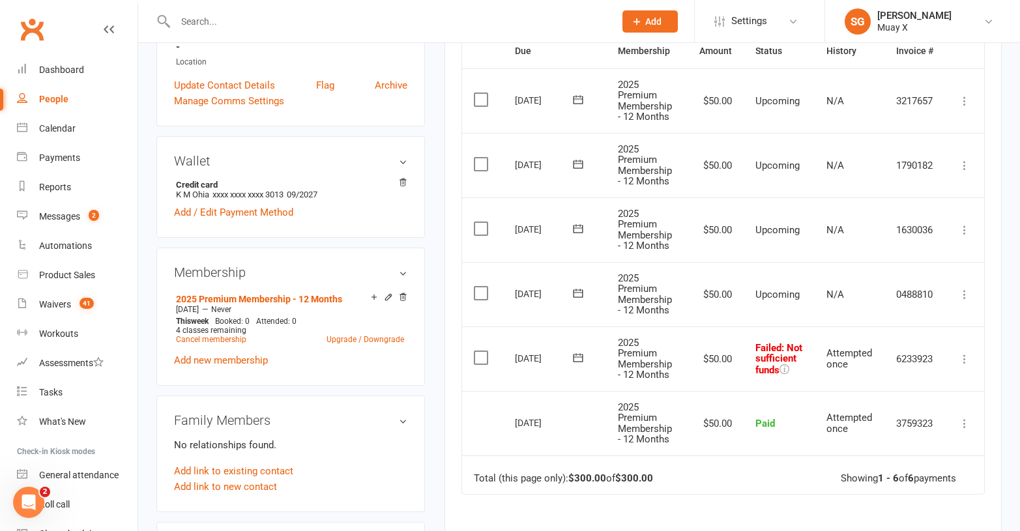
click at [965, 357] on icon at bounding box center [964, 359] width 13 height 13
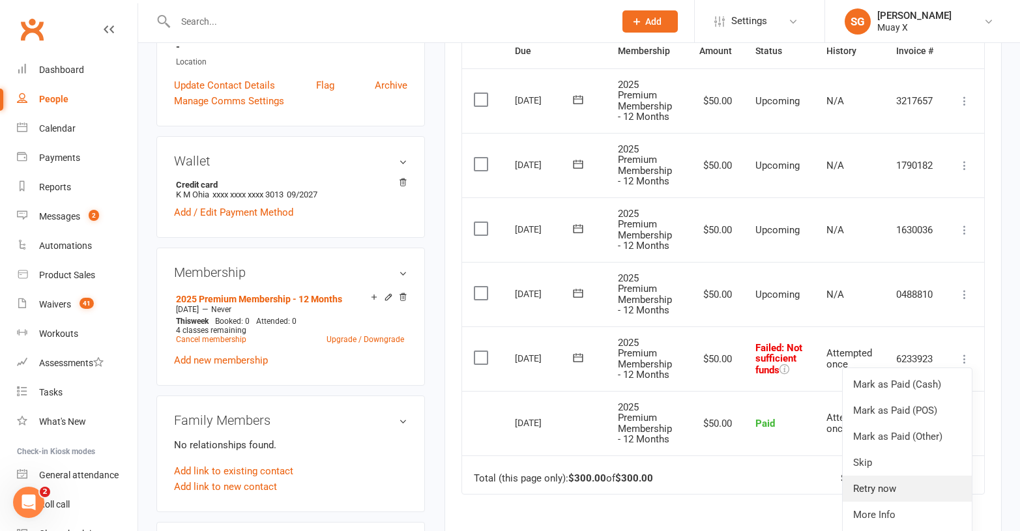
click at [890, 487] on link "Retry now" at bounding box center [907, 489] width 129 height 26
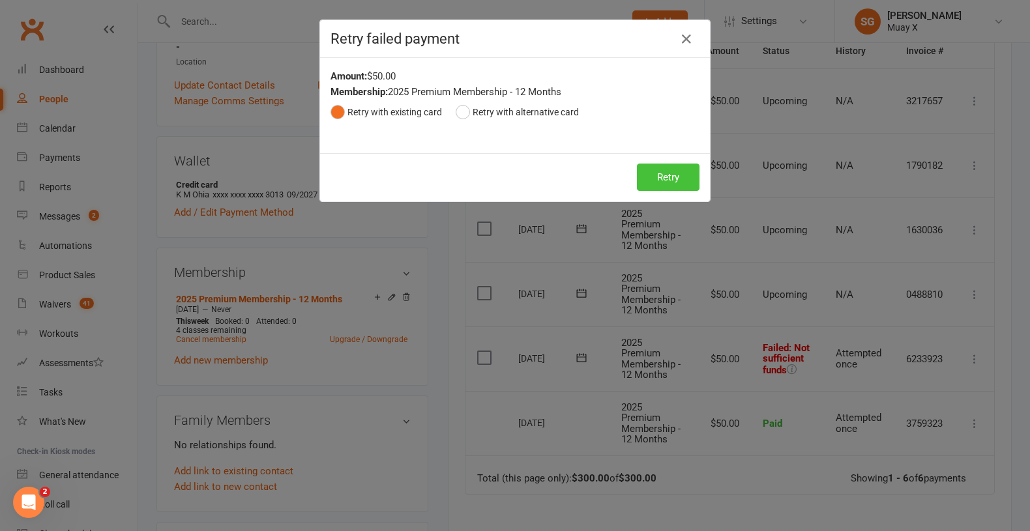
click at [667, 177] on button "Retry" at bounding box center [668, 177] width 63 height 27
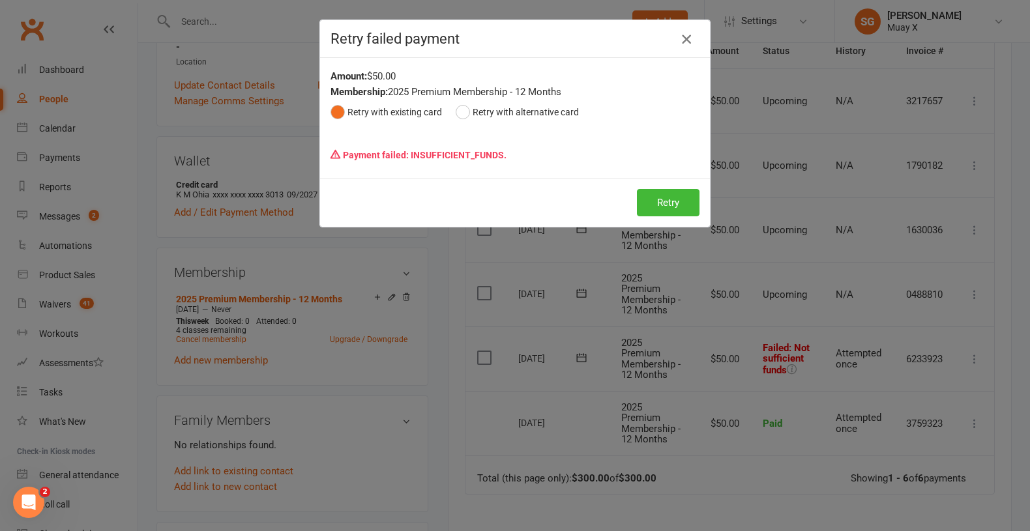
click at [685, 40] on icon "button" at bounding box center [687, 39] width 16 height 16
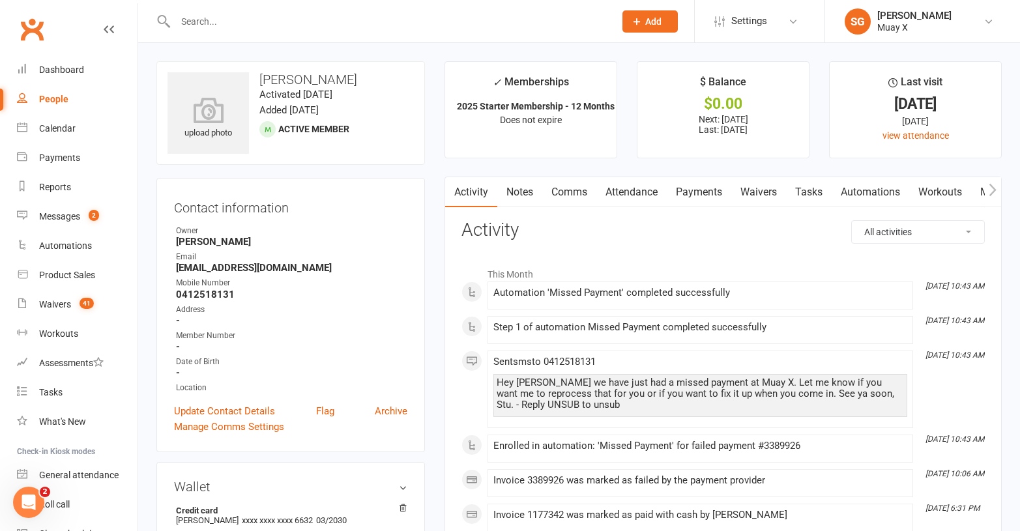
click at [709, 193] on link "Payments" at bounding box center [699, 192] width 65 height 30
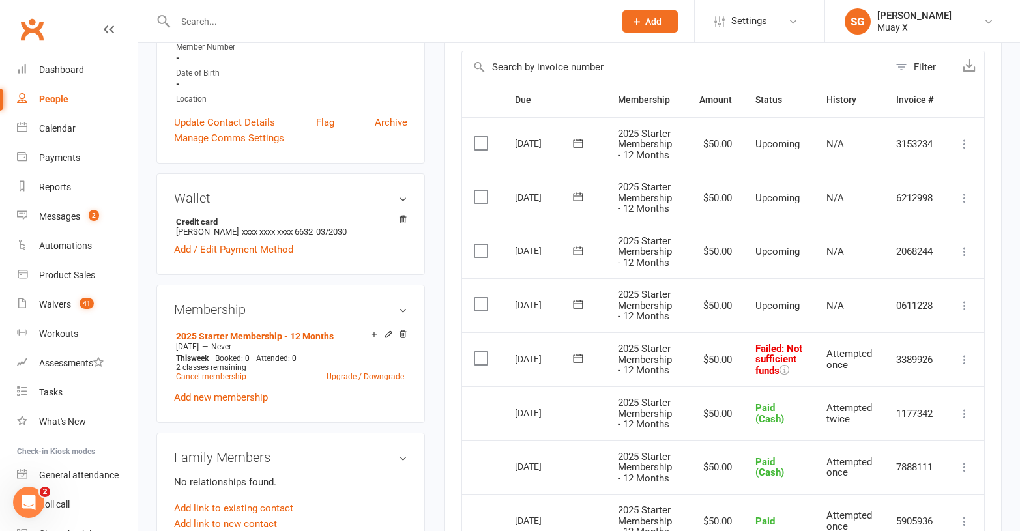
scroll to position [326, 0]
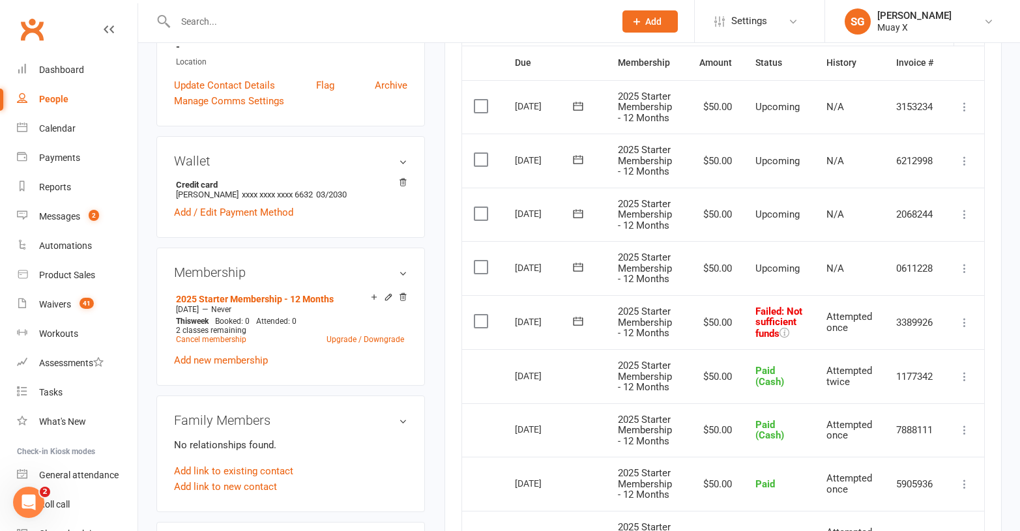
click at [963, 326] on icon at bounding box center [964, 322] width 13 height 13
click at [926, 351] on link "Mark as Paid (Cash)" at bounding box center [907, 348] width 129 height 26
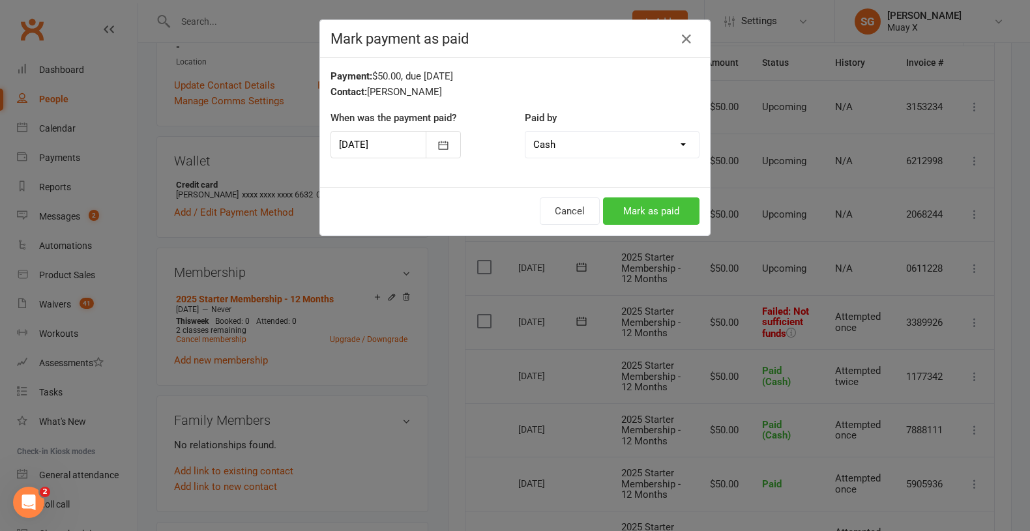
click at [638, 209] on button "Mark as paid" at bounding box center [651, 211] width 97 height 27
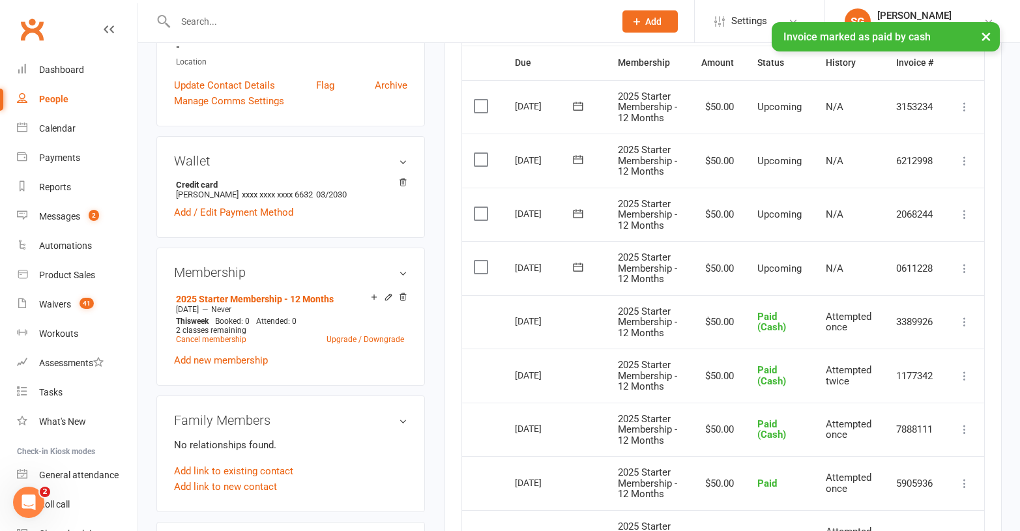
scroll to position [0, 0]
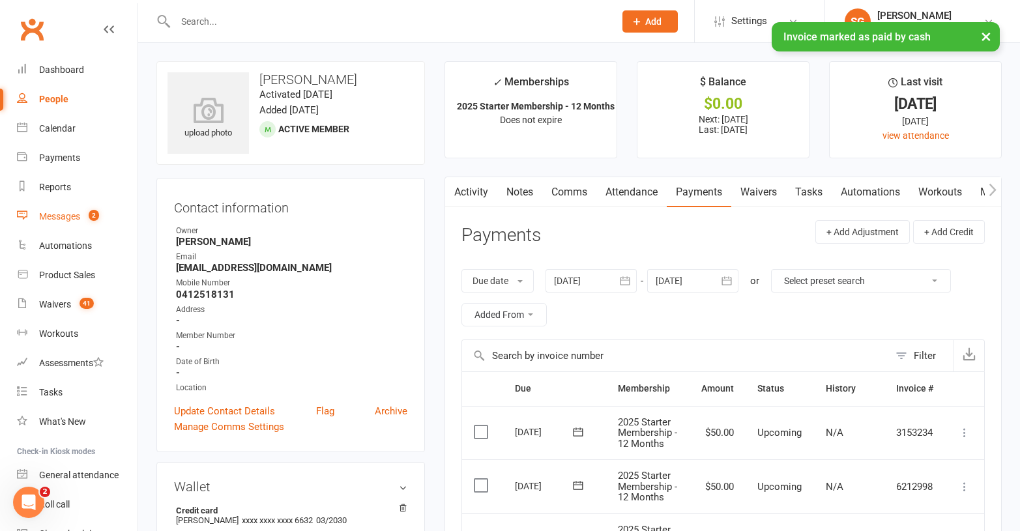
click at [57, 228] on link "Messages 2" at bounding box center [77, 216] width 121 height 29
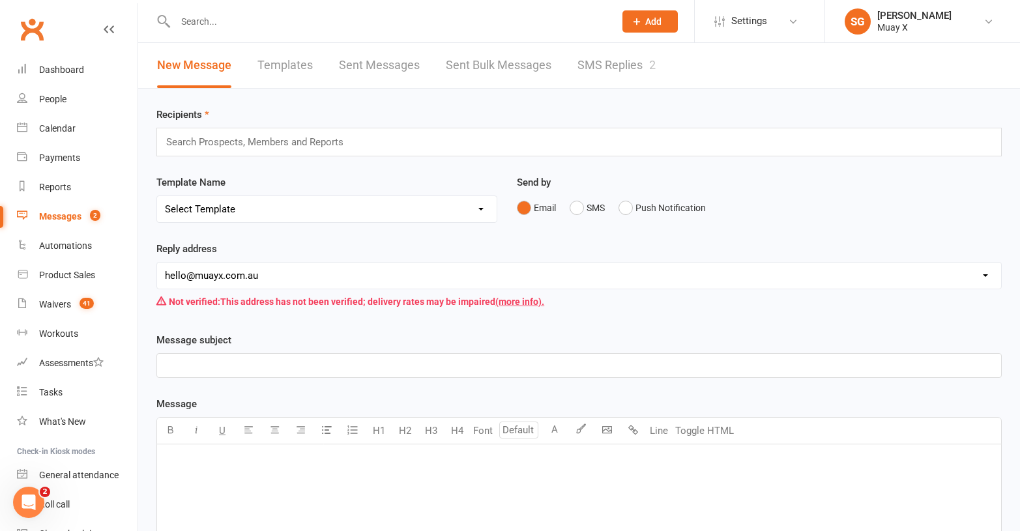
click at [609, 65] on link "SMS Replies 2" at bounding box center [617, 65] width 78 height 45
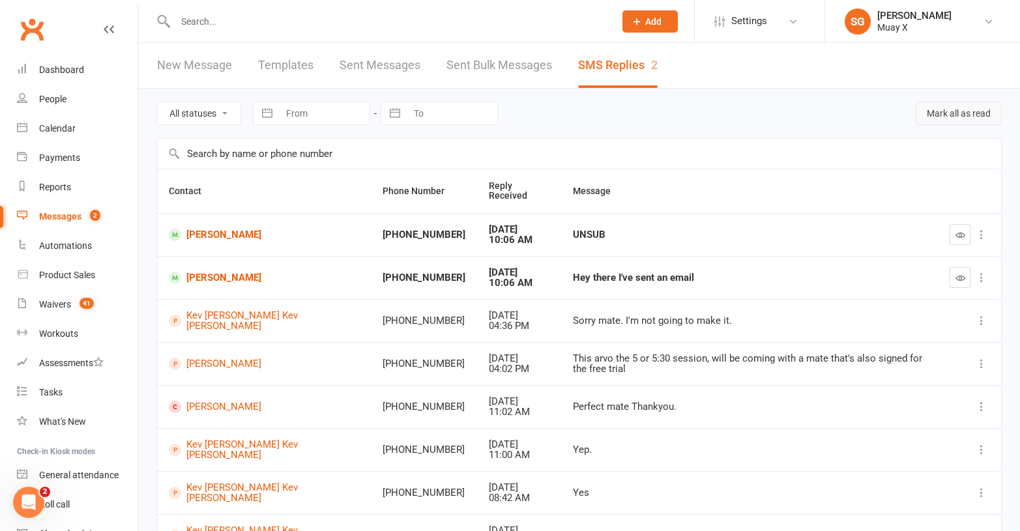
click at [954, 108] on button "Mark all as read" at bounding box center [959, 113] width 86 height 23
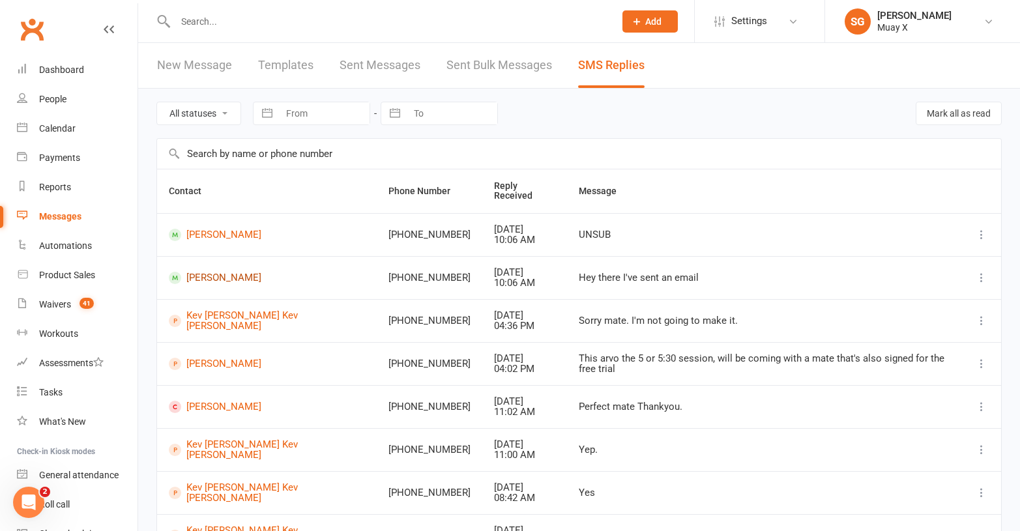
click at [225, 272] on link "Anthony Harper" at bounding box center [267, 278] width 196 height 12
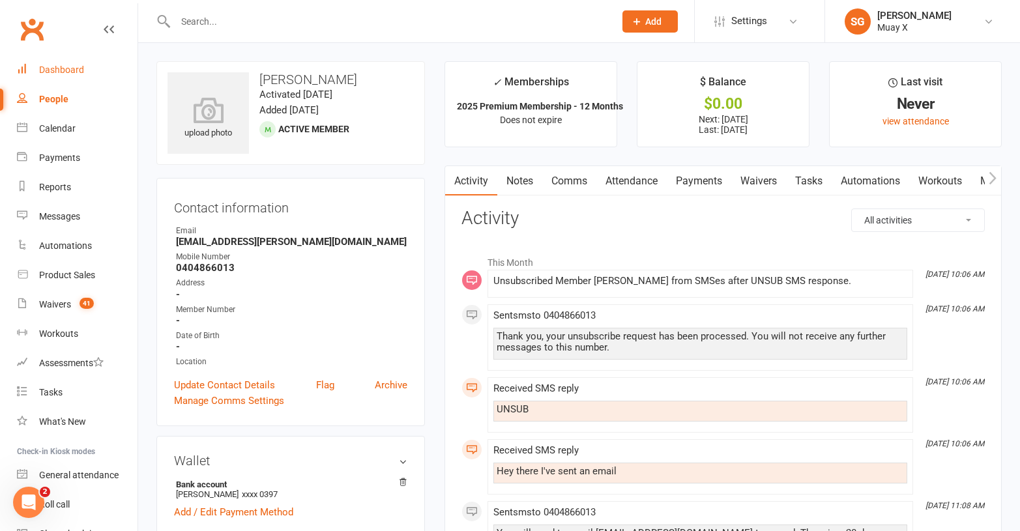
click at [69, 66] on div "Dashboard" at bounding box center [61, 70] width 45 height 10
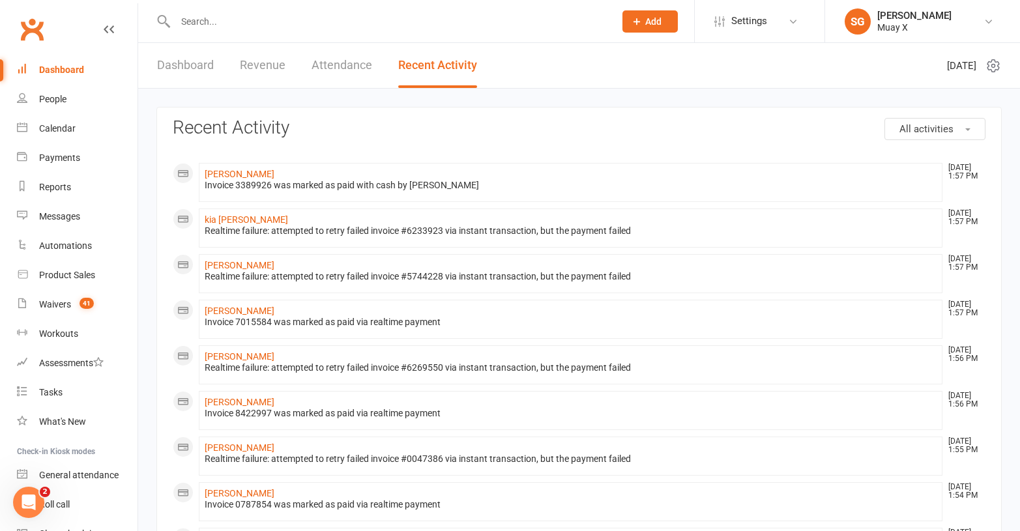
click at [197, 66] on link "Dashboard" at bounding box center [185, 65] width 57 height 45
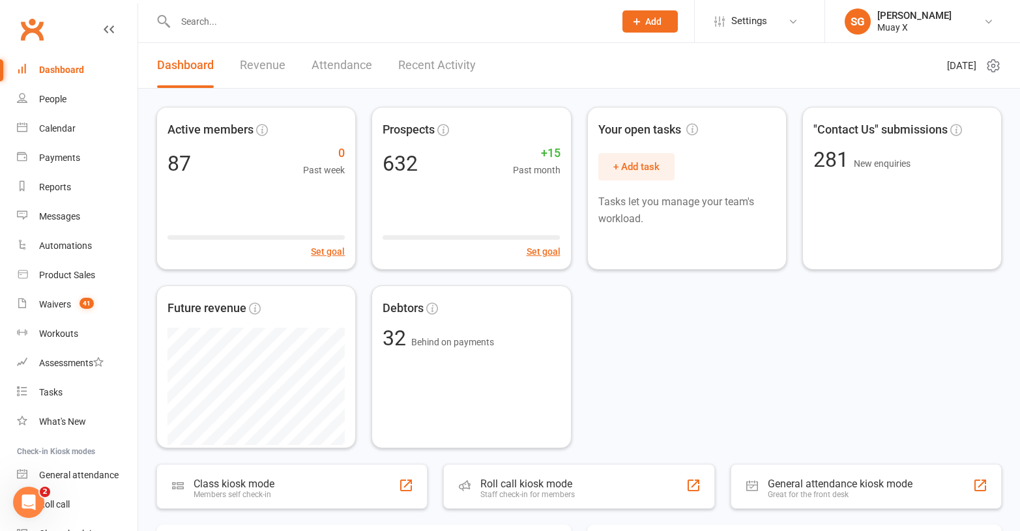
click at [241, 63] on link "Revenue" at bounding box center [263, 65] width 46 height 45
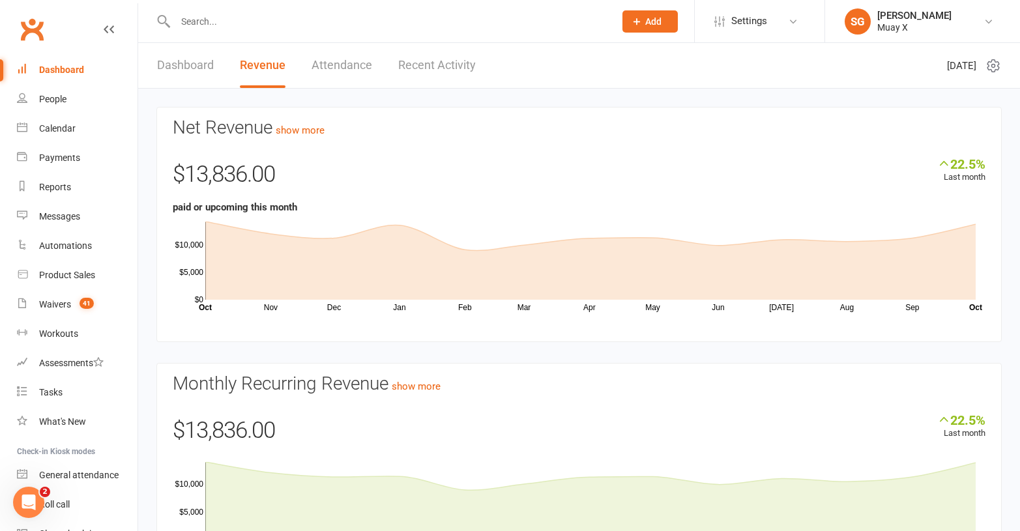
click at [169, 52] on link "Dashboard" at bounding box center [185, 65] width 57 height 45
